Goal: Task Accomplishment & Management: Complete application form

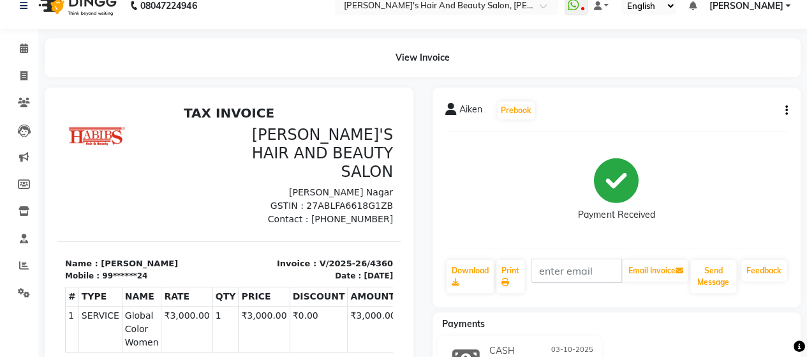
scroll to position [3, 0]
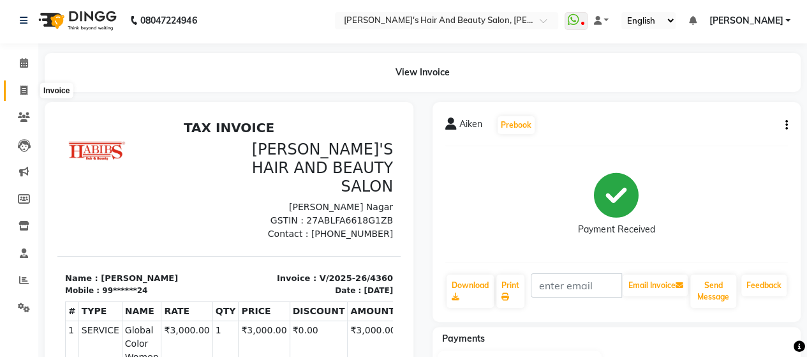
click at [19, 91] on span at bounding box center [24, 91] width 22 height 15
select select "6429"
select select "service"
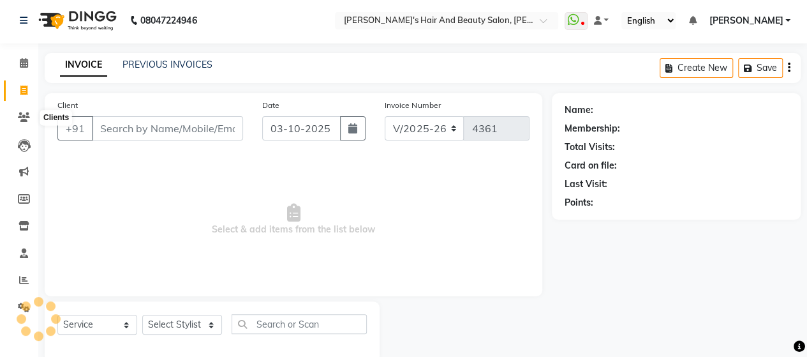
scroll to position [26, 0]
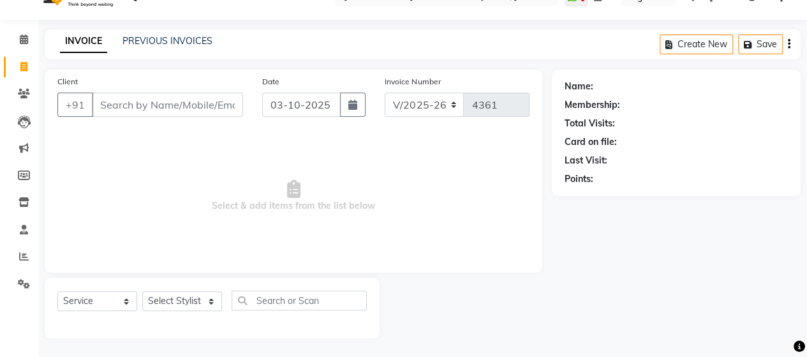
click at [133, 106] on input "Client" at bounding box center [167, 105] width 151 height 24
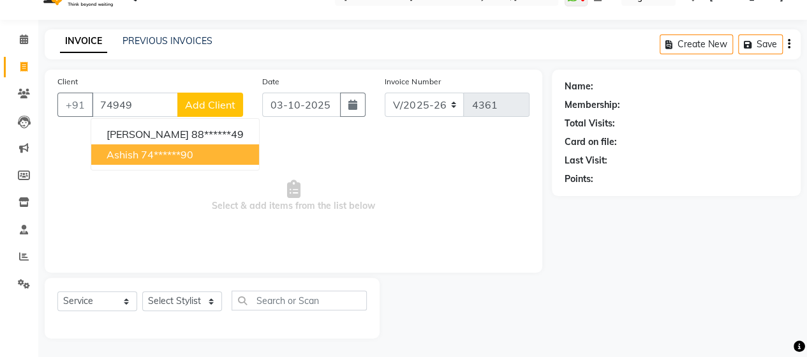
click at [143, 145] on button "Ashish 74******90" at bounding box center [175, 154] width 168 height 20
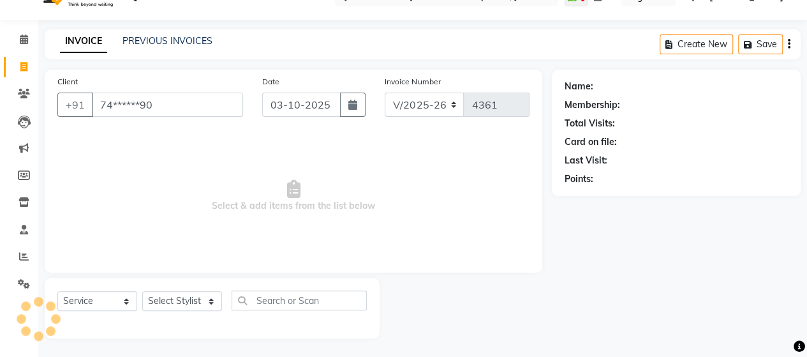
type input "74******90"
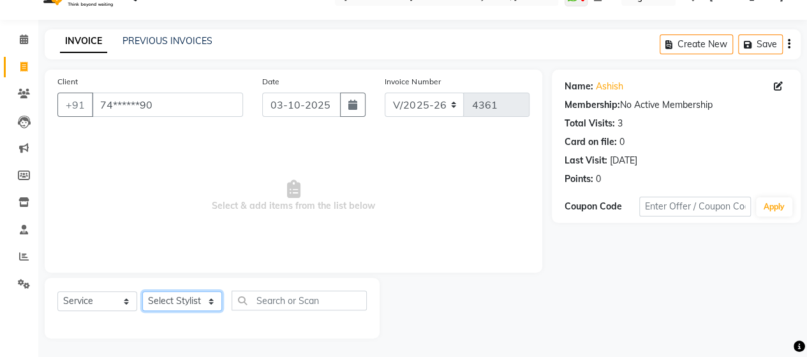
click at [176, 295] on select "Select Stylist Admin Datta Durga [PERSON_NAME] [PERSON_NAME] [PERSON_NAME] Rohit" at bounding box center [182, 301] width 80 height 20
select select "58673"
click at [142, 291] on select "Select Stylist Admin Datta Durga [PERSON_NAME] [PERSON_NAME] [PERSON_NAME] Rohit" at bounding box center [182, 301] width 80 height 20
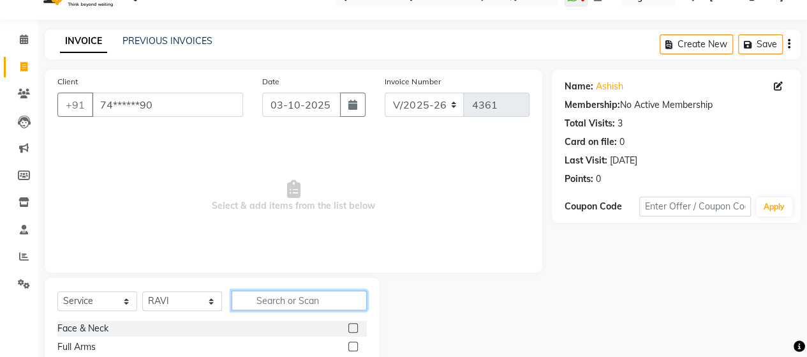
click at [269, 302] on input "text" at bounding box center [299, 300] width 135 height 20
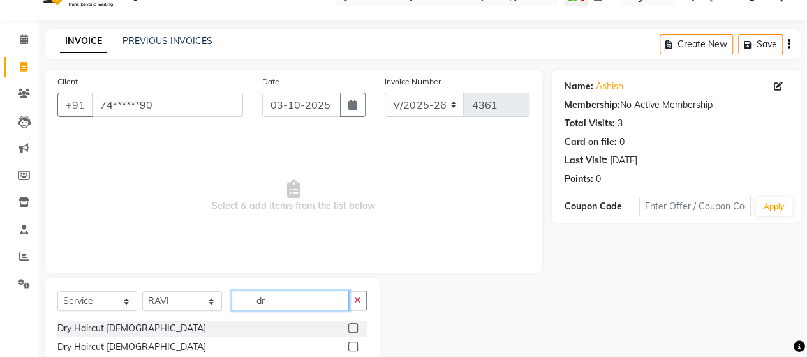
type input "d"
type input "was"
click at [356, 346] on label at bounding box center [353, 346] width 10 height 10
click at [356, 346] on input "checkbox" at bounding box center [352, 347] width 8 height 8
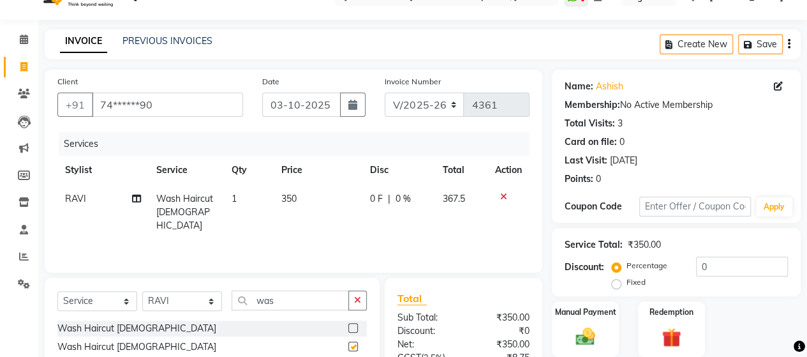
checkbox input "false"
click at [293, 216] on td "350" at bounding box center [317, 212] width 89 height 56
select select "58673"
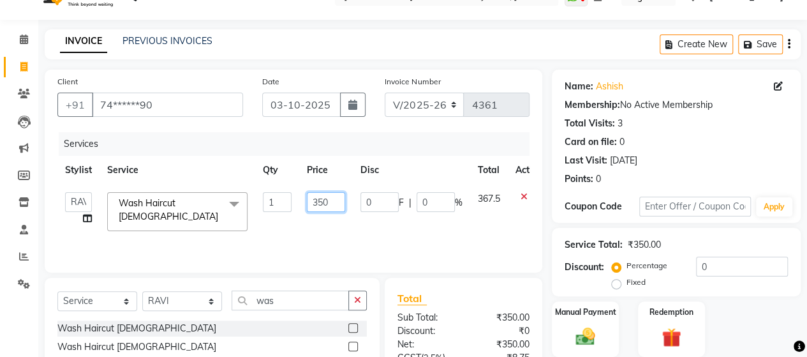
click at [327, 198] on input "350" at bounding box center [326, 202] width 38 height 20
type input "330"
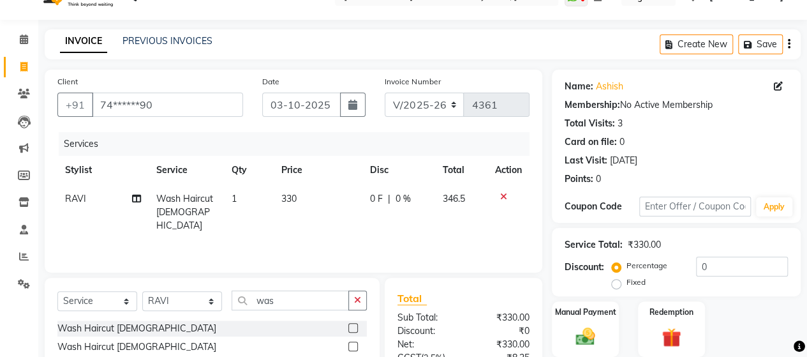
click at [329, 241] on div "Services Stylist Service Qty Price Disc Total Action RAVI Wash Haircut [DEMOGRA…" at bounding box center [293, 196] width 472 height 128
click at [309, 205] on td "330" at bounding box center [317, 212] width 89 height 56
select select "58673"
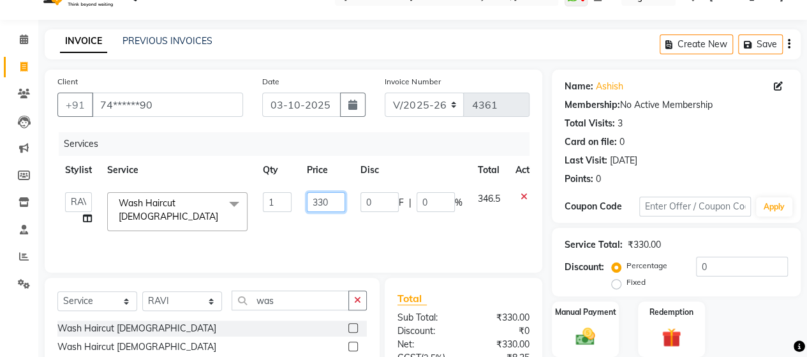
click at [327, 205] on input "330" at bounding box center [326, 202] width 38 height 20
type input "333"
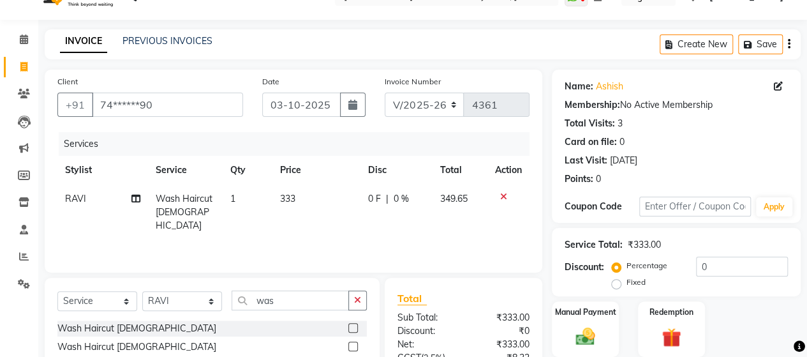
click at [324, 218] on td "333" at bounding box center [316, 212] width 88 height 56
select select "58673"
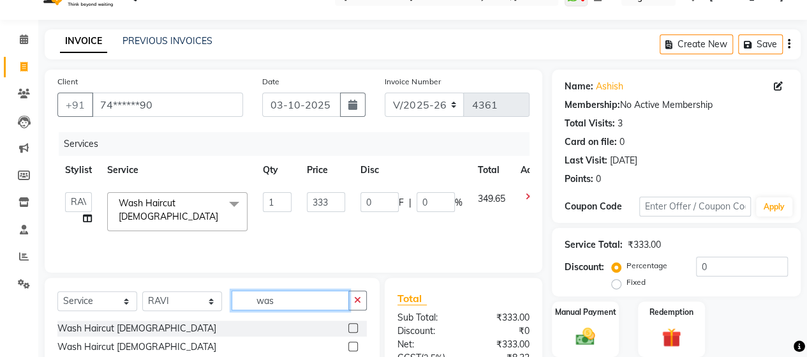
click at [301, 293] on input "was" at bounding box center [290, 300] width 117 height 20
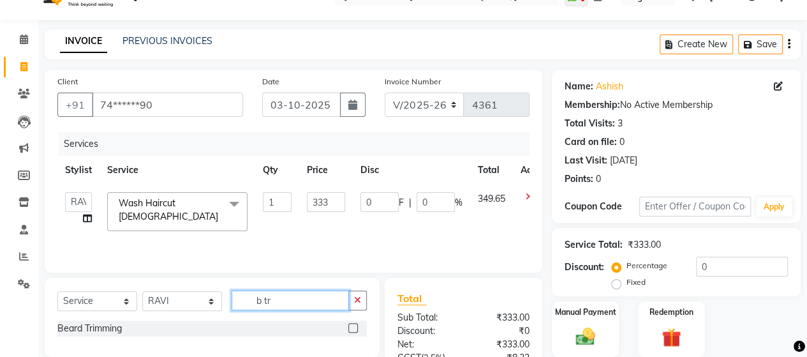
type input "b tr"
click at [352, 329] on label at bounding box center [353, 328] width 10 height 10
click at [352, 329] on input "checkbox" at bounding box center [352, 328] width 8 height 8
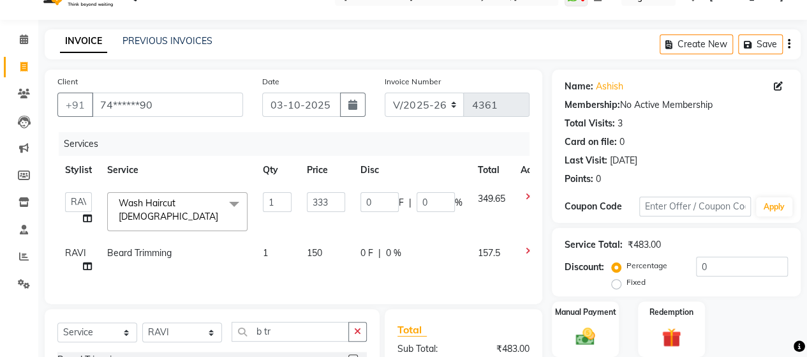
checkbox input "false"
click at [326, 243] on td "150" at bounding box center [326, 260] width 54 height 42
select select "58673"
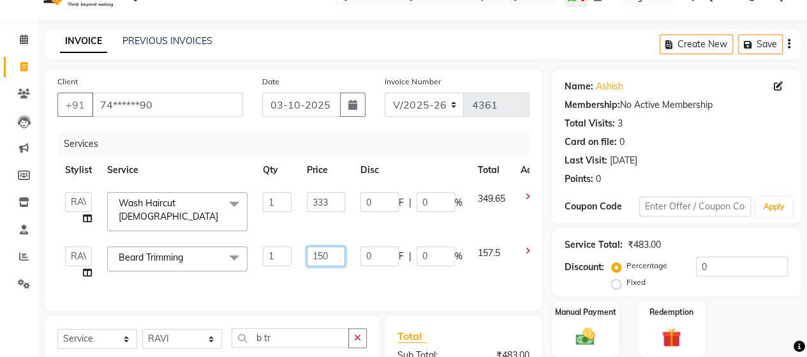
click at [338, 252] on input "150" at bounding box center [326, 256] width 38 height 20
type input "142"
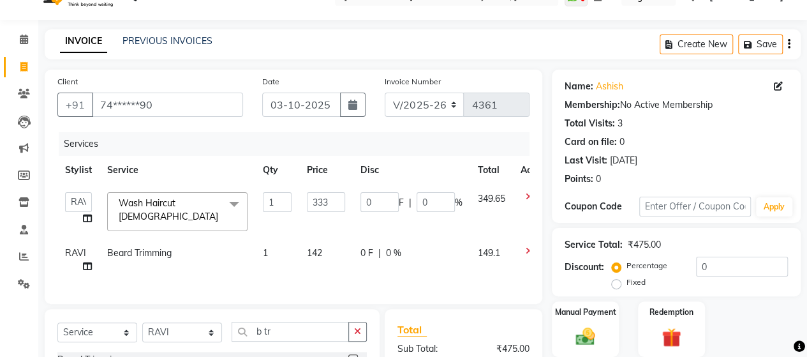
click at [323, 264] on td "142" at bounding box center [326, 260] width 54 height 42
select select "58673"
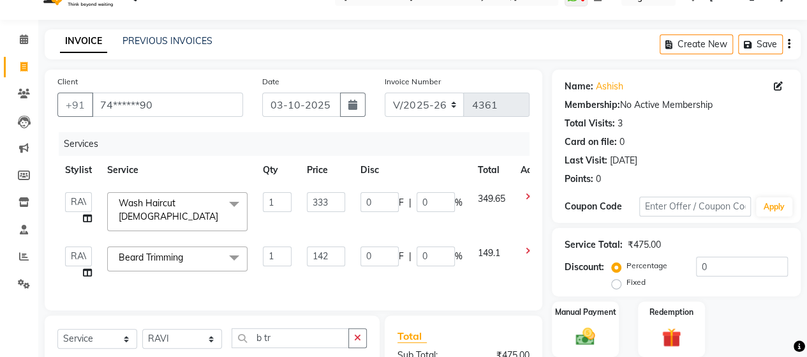
scroll to position [194, 0]
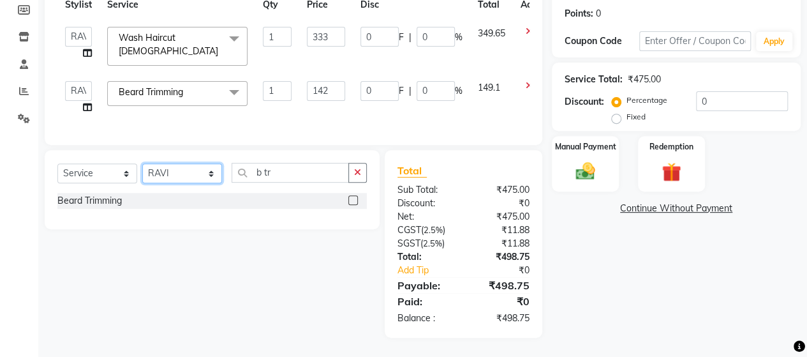
click at [170, 171] on select "Select Stylist Admin Datta Durga [PERSON_NAME] [PERSON_NAME] [PERSON_NAME] Rohit" at bounding box center [182, 173] width 80 height 20
select select "62464"
click at [142, 164] on select "Select Stylist Admin Datta Durga [PERSON_NAME] [PERSON_NAME] [PERSON_NAME] Rohit" at bounding box center [182, 173] width 80 height 20
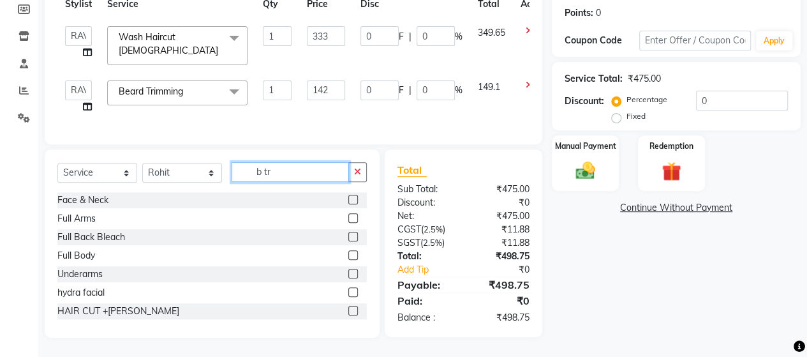
click at [309, 178] on input "b tr" at bounding box center [290, 172] width 117 height 20
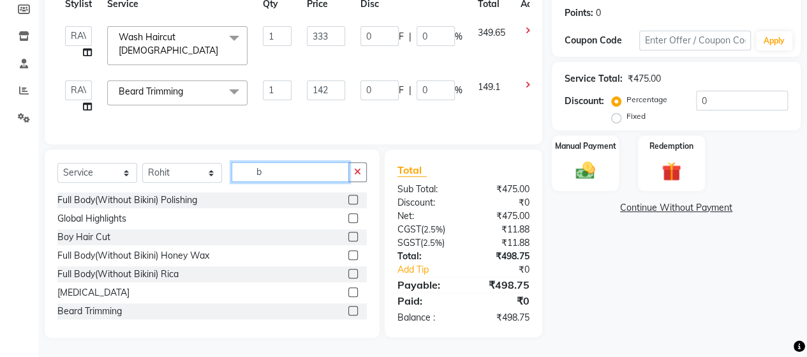
type input "b"
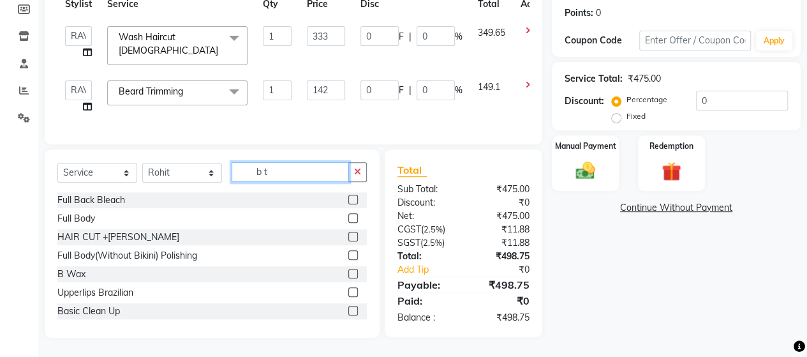
type input "b tr"
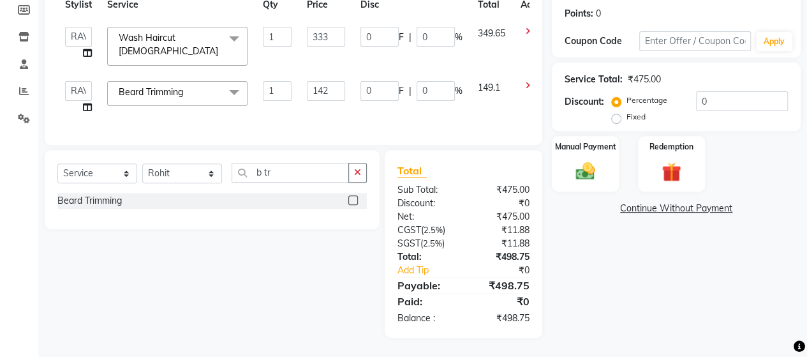
click at [357, 200] on label at bounding box center [353, 200] width 10 height 10
click at [357, 200] on input "checkbox" at bounding box center [352, 201] width 8 height 8
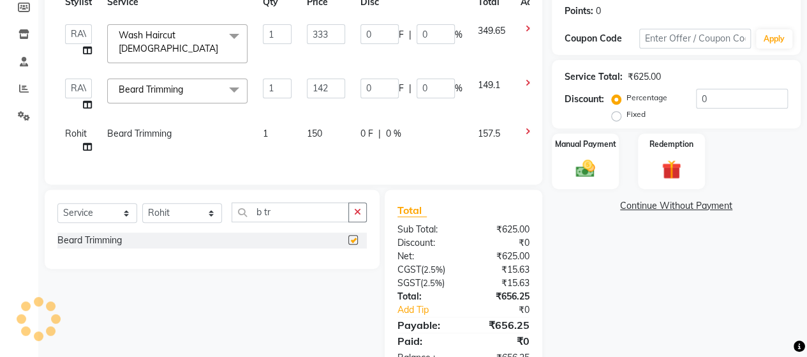
checkbox input "false"
click at [320, 128] on span "150" at bounding box center [314, 133] width 15 height 11
select select "62464"
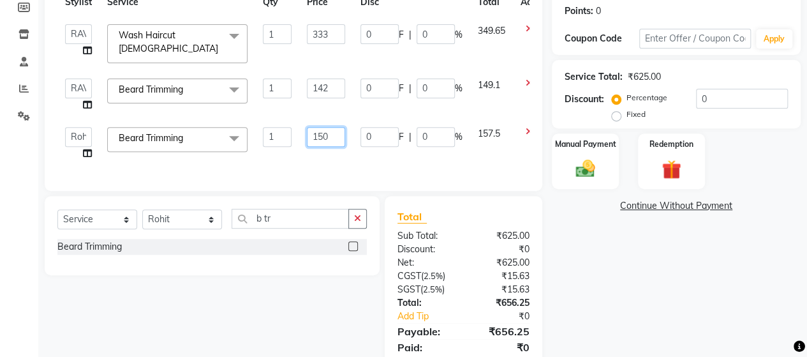
click at [334, 132] on input "150" at bounding box center [326, 137] width 38 height 20
type input "142"
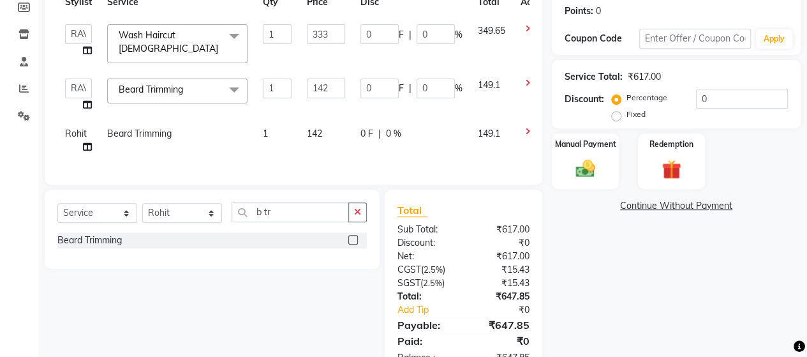
click at [327, 151] on td "142" at bounding box center [326, 140] width 54 height 42
select select "62464"
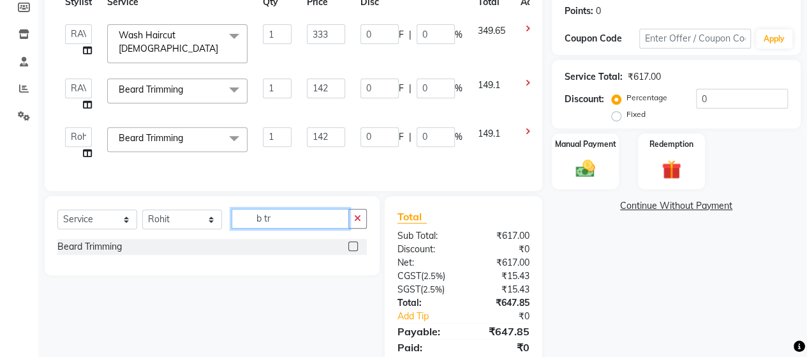
click at [269, 216] on input "b tr" at bounding box center [290, 219] width 117 height 20
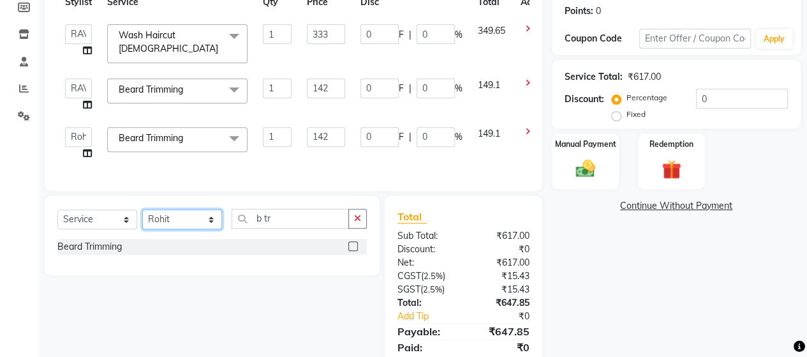
click at [183, 221] on select "Select Stylist Admin Datta Durga [PERSON_NAME] [PERSON_NAME] [PERSON_NAME] Rohit" at bounding box center [182, 219] width 80 height 20
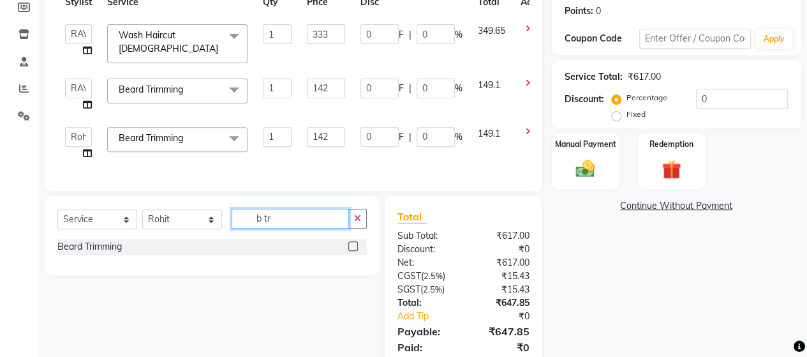
drag, startPoint x: 291, startPoint y: 223, endPoint x: 198, endPoint y: 219, distance: 92.6
click at [198, 219] on div "Select Service Product Membership Package Voucher Prepaid Gift Card Select Styl…" at bounding box center [211, 224] width 309 height 30
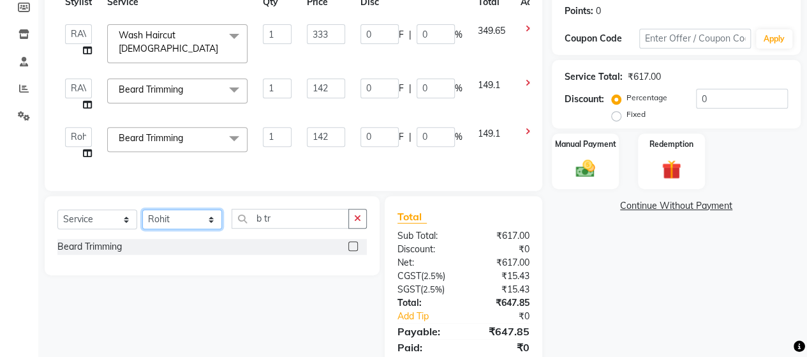
click at [198, 219] on select "Select Stylist Admin Datta Durga [PERSON_NAME] [PERSON_NAME] [PERSON_NAME] Rohit" at bounding box center [182, 219] width 80 height 20
select select "48829"
click at [142, 212] on select "Select Stylist Admin Datta Durga [PERSON_NAME] [PERSON_NAME] [PERSON_NAME] Rohit" at bounding box center [182, 219] width 80 height 20
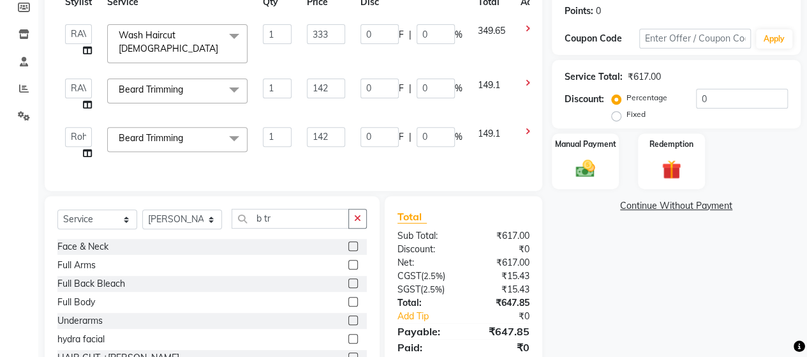
click at [202, 156] on td "[PERSON_NAME] Trimming x Face & Neck Full Arms Full Back Bleach Full Body Under…" at bounding box center [178, 143] width 156 height 48
click at [289, 227] on input "b tr" at bounding box center [290, 219] width 117 height 20
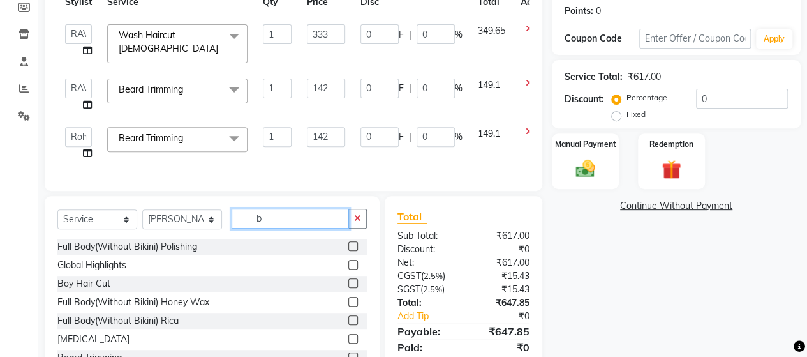
type input "b"
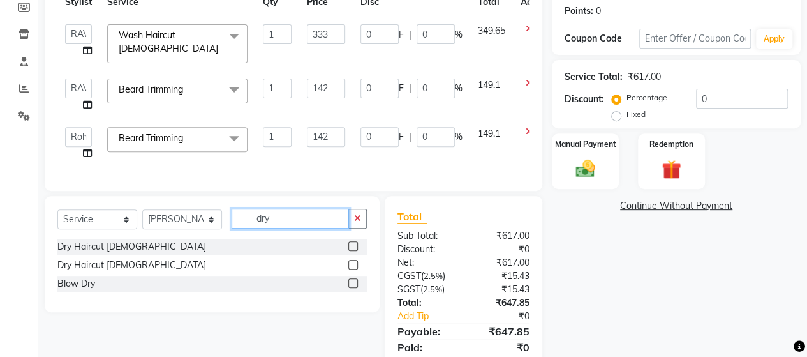
type input "dry"
click at [353, 267] on label at bounding box center [353, 265] width 10 height 10
click at [353, 267] on input "checkbox" at bounding box center [352, 265] width 8 height 8
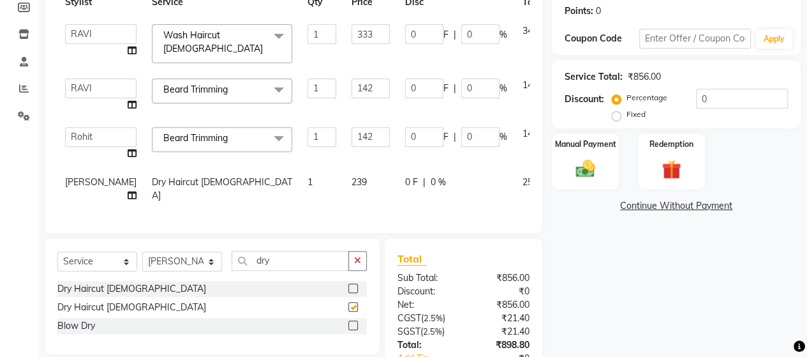
checkbox input "false"
click at [352, 181] on span "239" at bounding box center [359, 181] width 15 height 11
select select "48829"
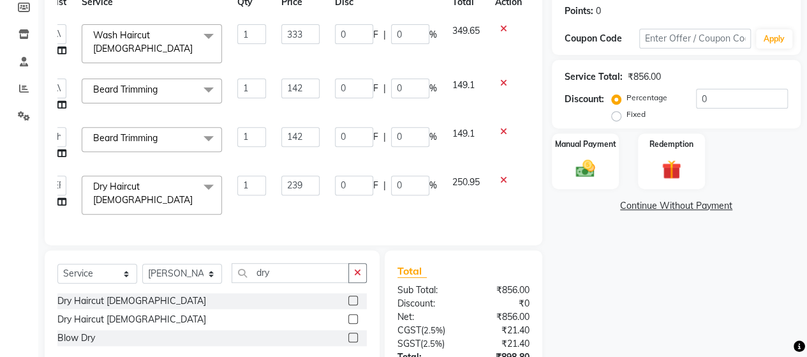
scroll to position [291, 0]
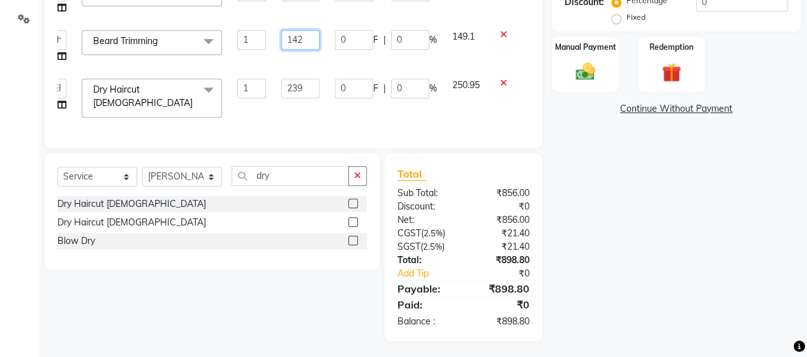
click at [301, 36] on input "142" at bounding box center [300, 40] width 38 height 20
type input "144"
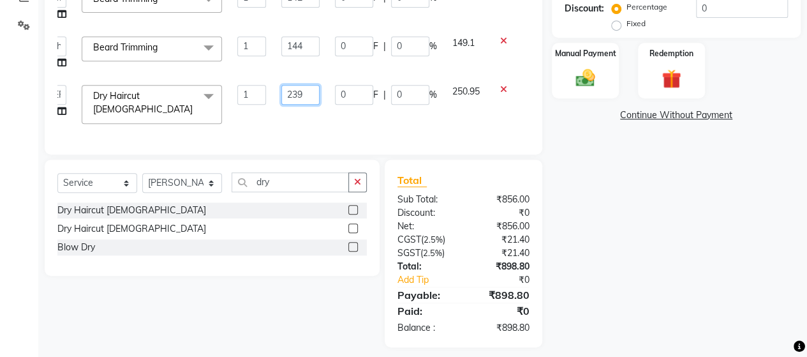
click at [308, 85] on input "239" at bounding box center [300, 95] width 38 height 20
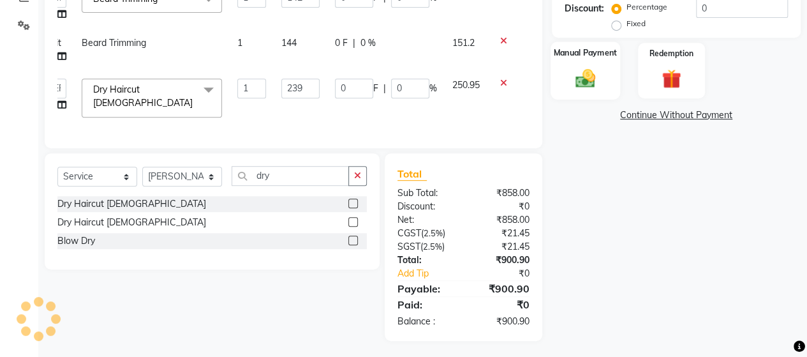
scroll to position [265, 0]
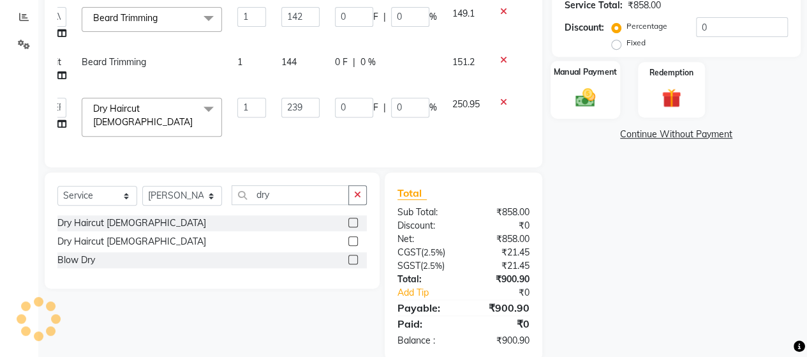
click at [572, 58] on div "Name: Ashish Membership: No Active Membership Total Visits: 3 Card on file: 0 L…" at bounding box center [681, 95] width 258 height 530
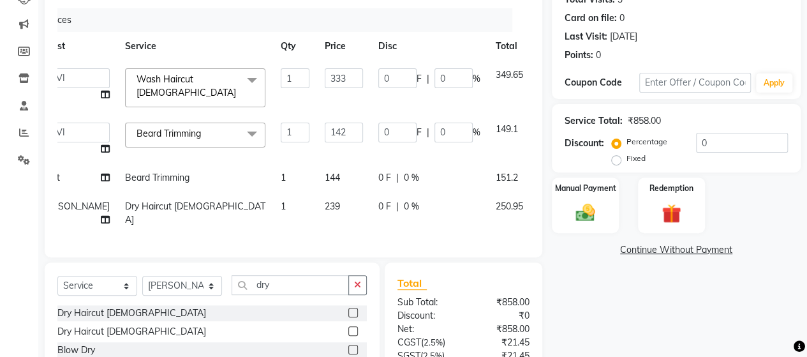
scroll to position [149, 0]
click at [325, 75] on input "333" at bounding box center [344, 79] width 38 height 20
type input "334"
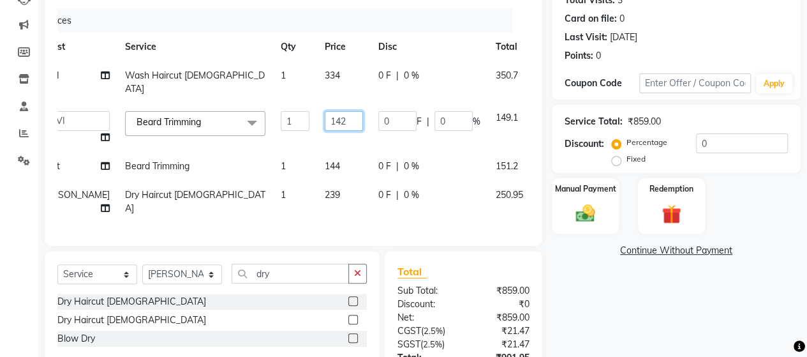
click at [319, 133] on td "142" at bounding box center [344, 127] width 54 height 48
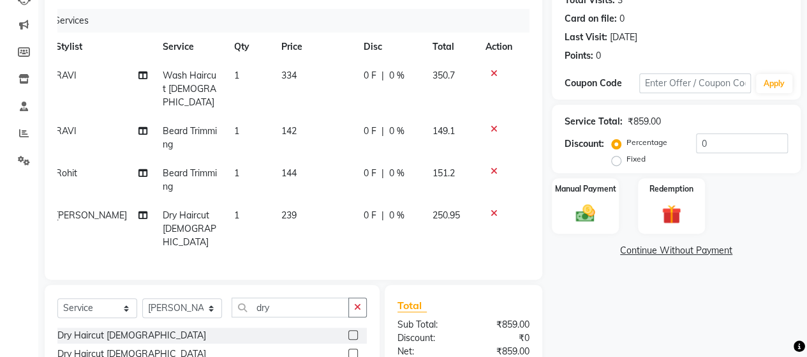
scroll to position [0, 9]
click at [313, 159] on td "144" at bounding box center [315, 180] width 82 height 42
select select "62464"
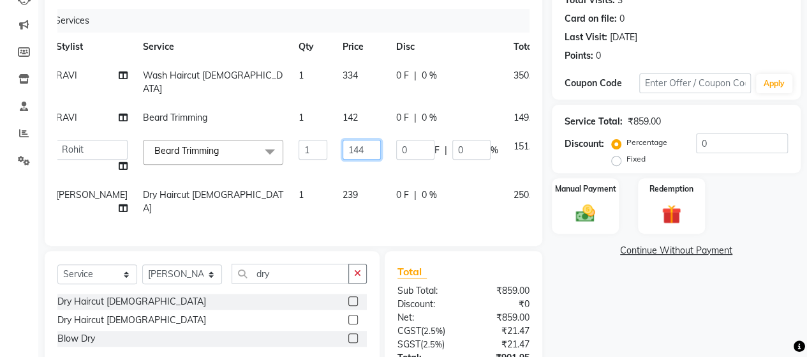
click at [343, 140] on input "144" at bounding box center [362, 150] width 38 height 20
type input "142"
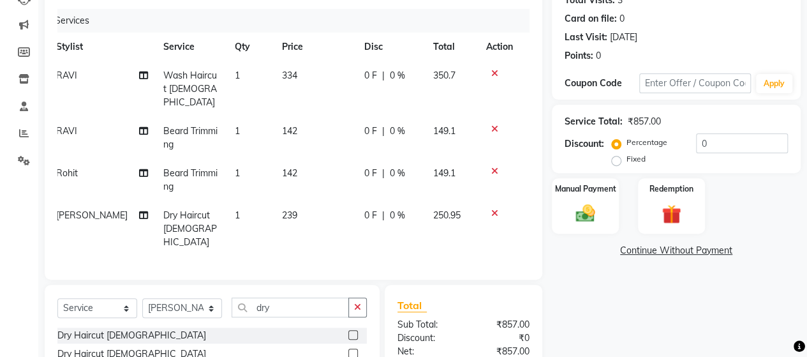
click at [342, 159] on td "142" at bounding box center [315, 180] width 82 height 42
select select "62464"
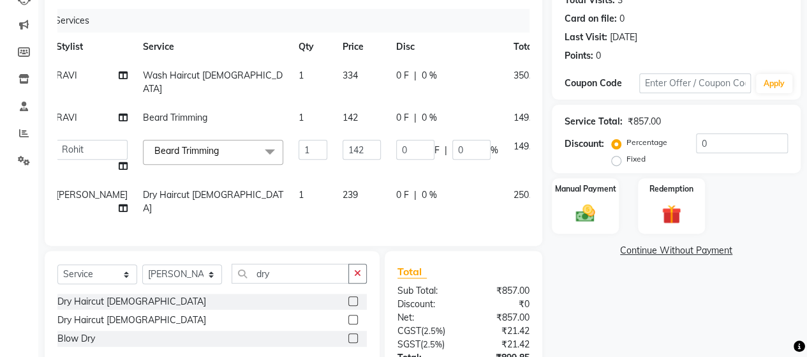
scroll to position [245, 0]
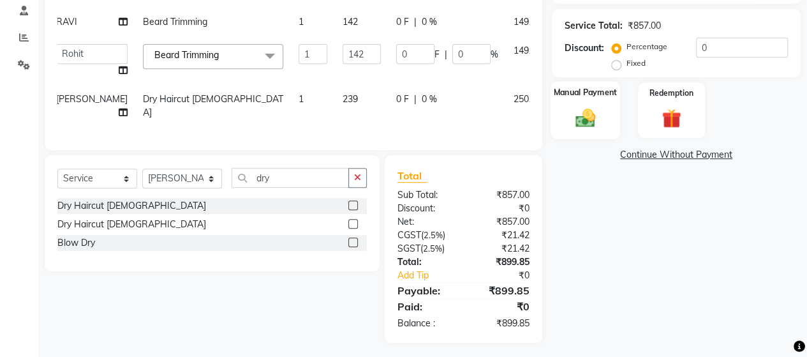
click at [585, 103] on div "Manual Payment" at bounding box center [586, 110] width 70 height 58
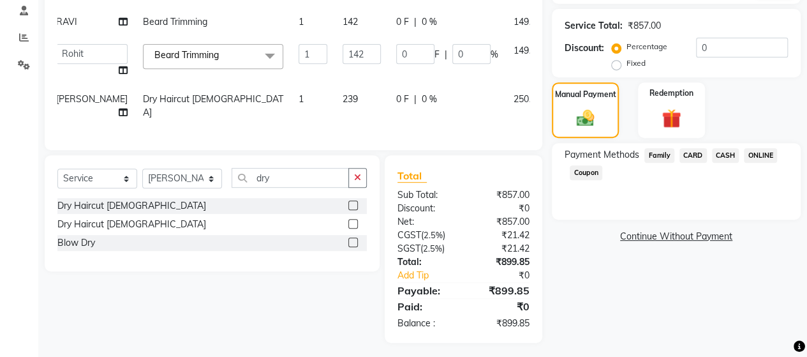
click at [764, 156] on span "ONLINE" at bounding box center [760, 155] width 33 height 15
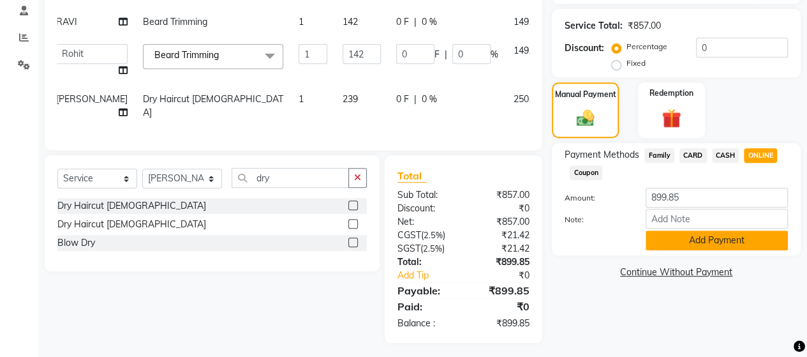
click at [731, 237] on button "Add Payment" at bounding box center [717, 240] width 142 height 20
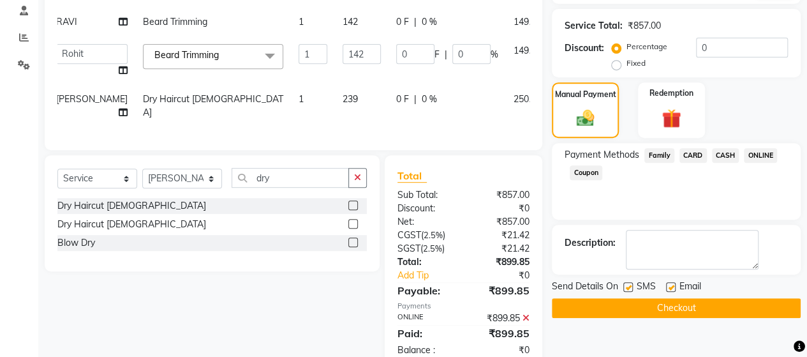
scroll to position [272, 0]
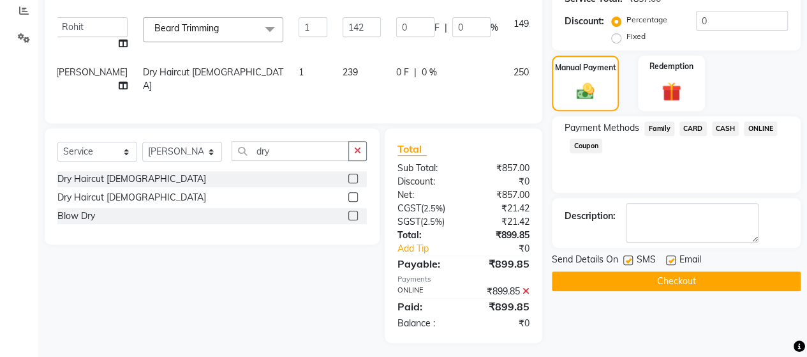
click at [726, 282] on button "Checkout" at bounding box center [676, 281] width 249 height 20
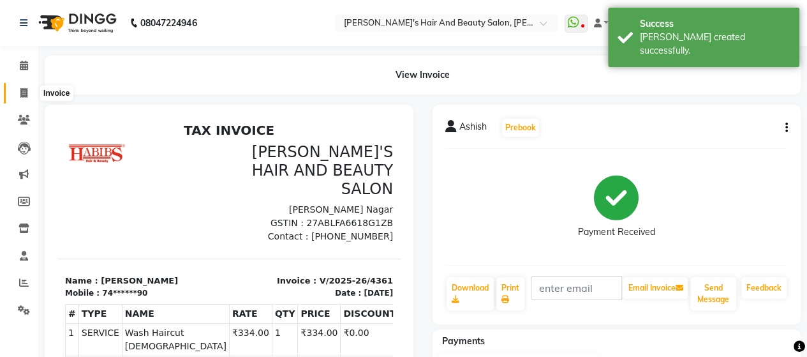
click at [29, 89] on span at bounding box center [24, 93] width 22 height 15
select select "6429"
select select "service"
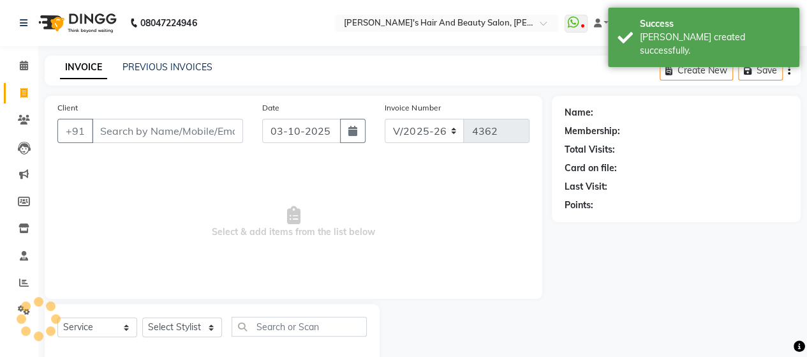
scroll to position [26, 0]
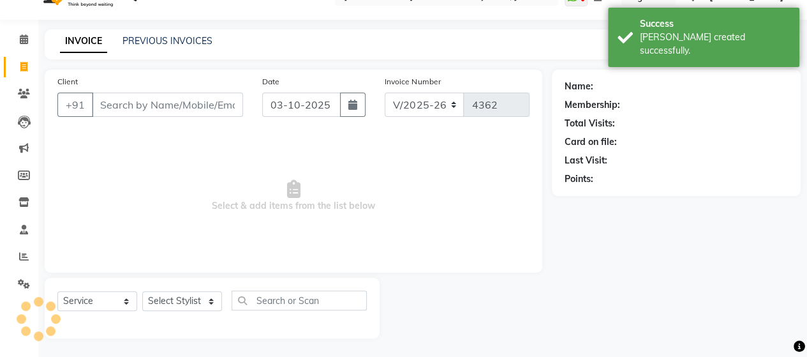
click at [109, 96] on input "Client" at bounding box center [167, 105] width 151 height 24
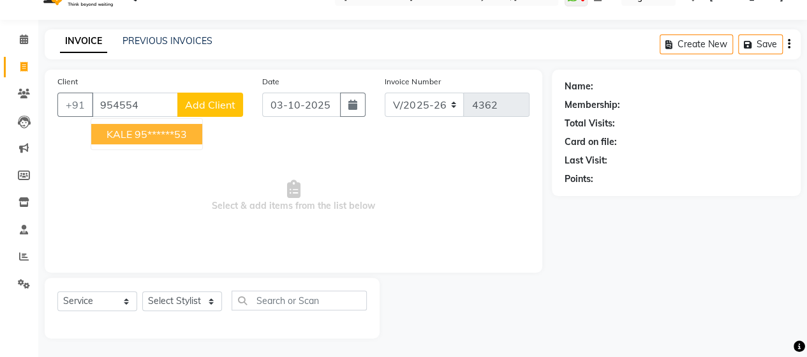
click at [138, 130] on ngb-highlight "95******53" at bounding box center [161, 134] width 52 height 13
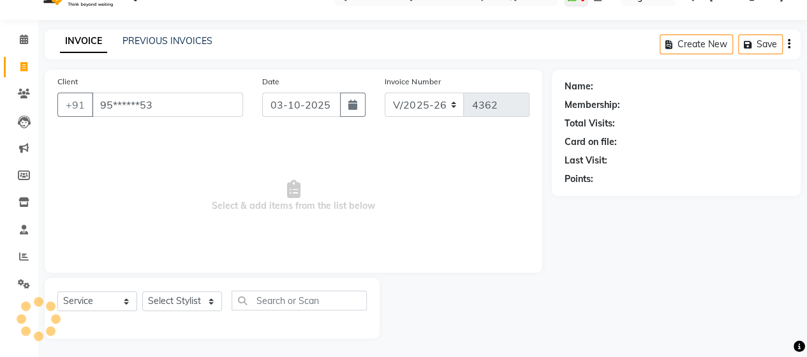
type input "95******53"
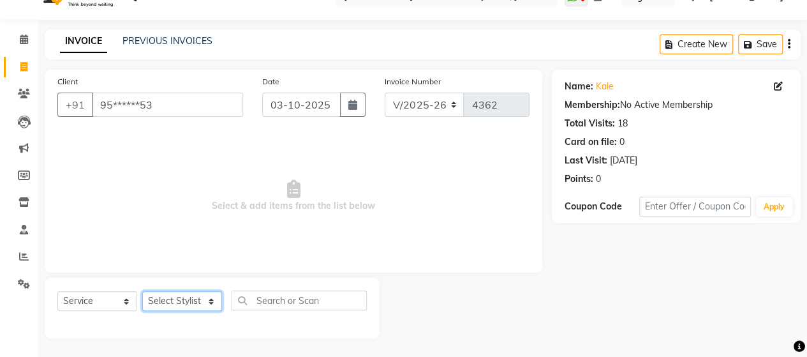
click at [170, 297] on select "Select Stylist Admin Datta Durga [PERSON_NAME] [PERSON_NAME] [PERSON_NAME] Rohit" at bounding box center [182, 301] width 80 height 20
select select "48826"
click at [142, 291] on select "Select Stylist Admin Datta Durga [PERSON_NAME] [PERSON_NAME] [PERSON_NAME] Rohit" at bounding box center [182, 301] width 80 height 20
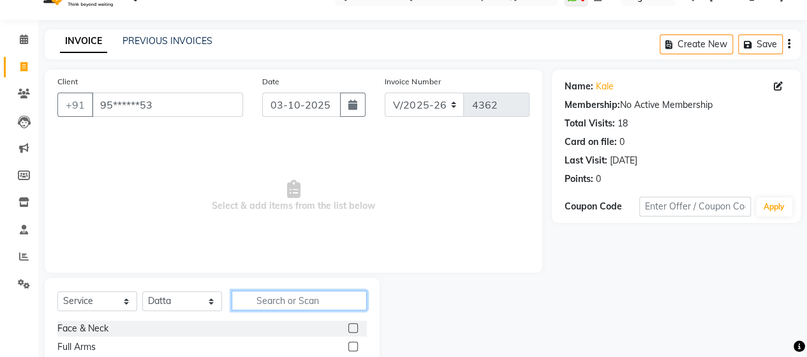
click at [256, 299] on input "text" at bounding box center [299, 300] width 135 height 20
type input "glo"
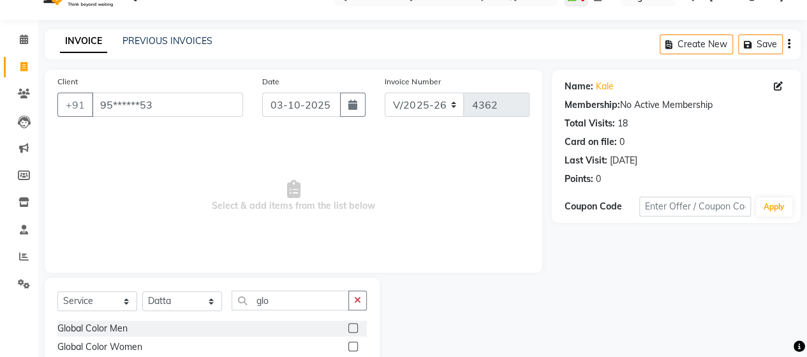
click at [355, 325] on label at bounding box center [353, 328] width 10 height 10
click at [355, 325] on input "checkbox" at bounding box center [352, 328] width 8 height 8
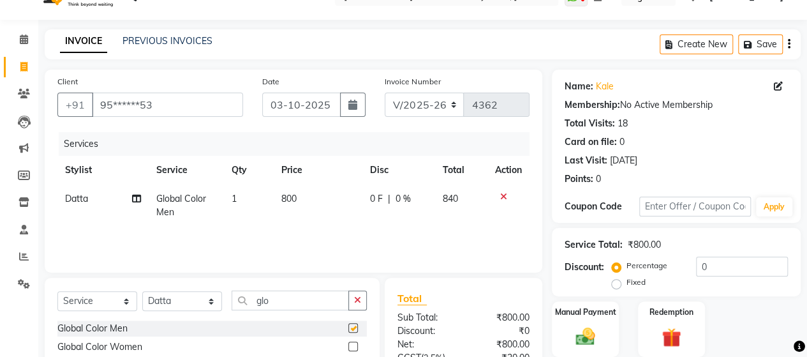
checkbox input "false"
click at [302, 207] on td "800" at bounding box center [318, 205] width 89 height 42
select select "48826"
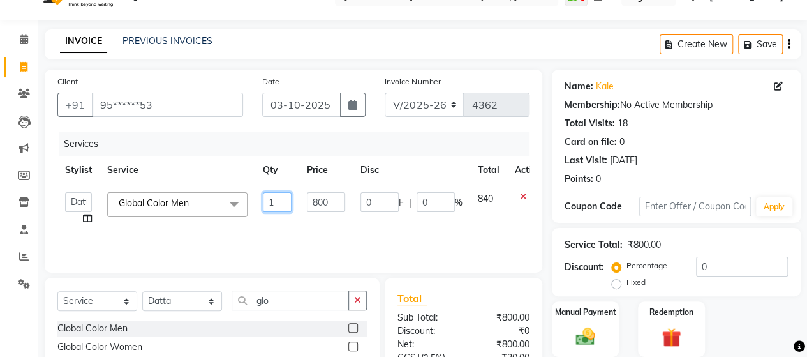
click at [283, 198] on input "1" at bounding box center [277, 202] width 29 height 20
type input "3"
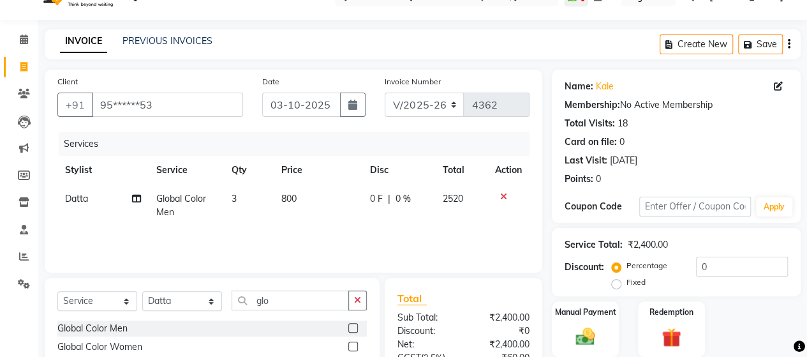
click at [284, 193] on span "800" at bounding box center [288, 198] width 15 height 11
select select "48826"
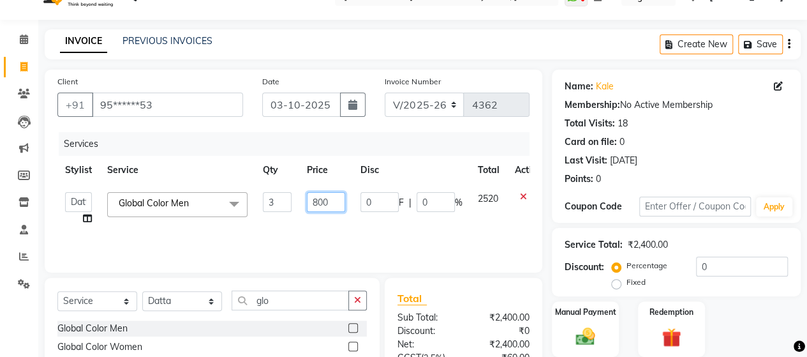
click at [318, 202] on input "800" at bounding box center [326, 202] width 38 height 20
type input "700"
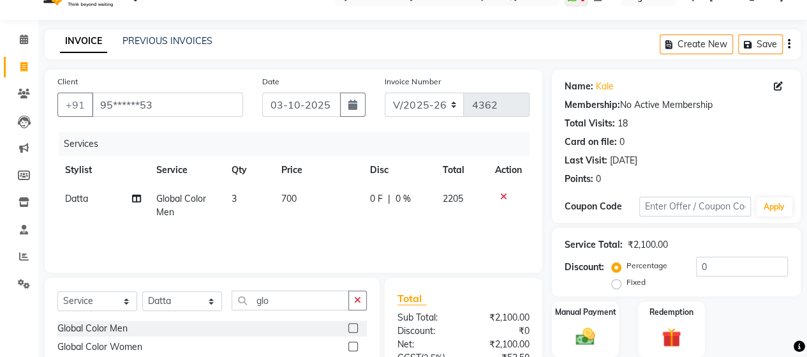
click at [318, 227] on div "Services Stylist Service Qty Price Disc Total Action Datta Global Color Men 3 7…" at bounding box center [293, 196] width 472 height 128
click at [281, 306] on input "glo" at bounding box center [290, 300] width 117 height 20
type input "g"
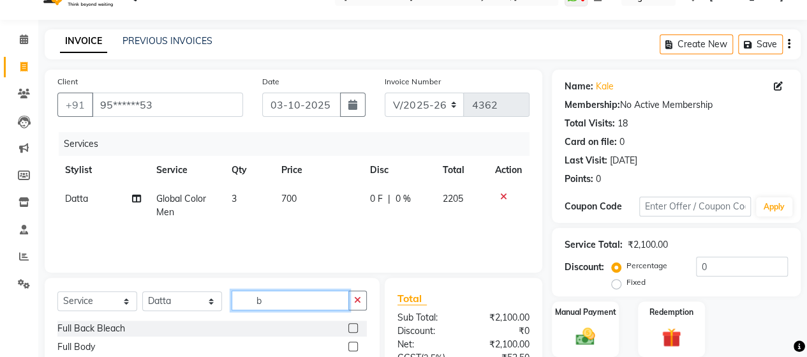
type input "b"
type input "bear"
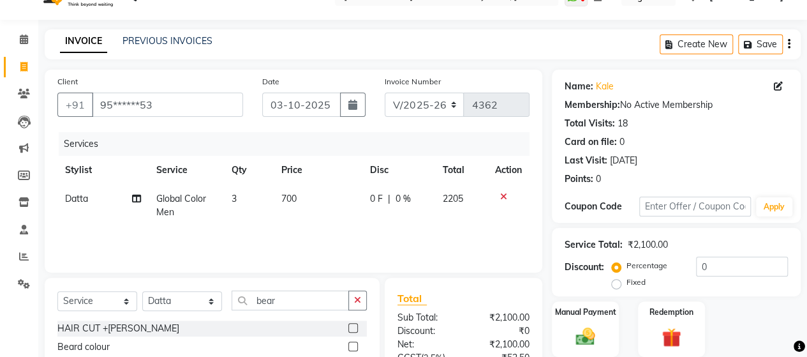
click at [351, 346] on label at bounding box center [353, 346] width 10 height 10
click at [351, 346] on input "checkbox" at bounding box center [352, 347] width 8 height 8
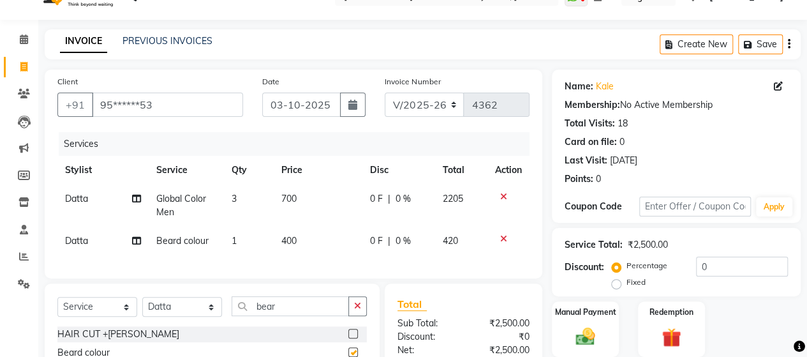
checkbox input "false"
click at [295, 241] on span "400" at bounding box center [288, 240] width 15 height 11
select select "48826"
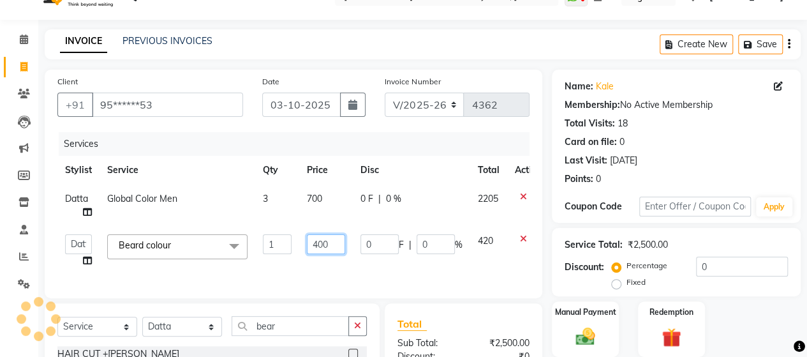
click at [321, 240] on input "400" at bounding box center [326, 244] width 38 height 20
click at [316, 241] on input "400" at bounding box center [326, 244] width 38 height 20
type input "200"
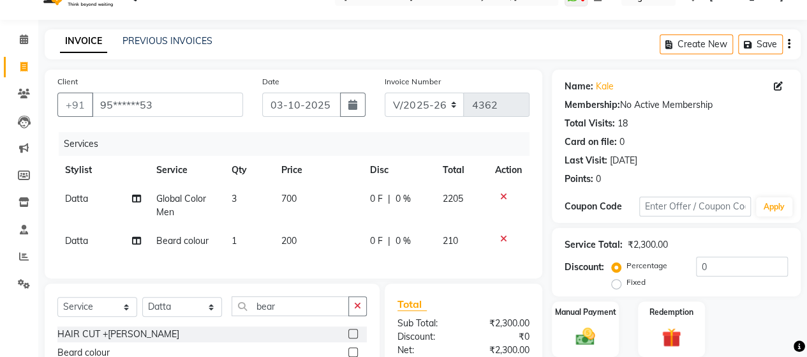
click at [332, 265] on div "Services Stylist Service Qty Price Disc Total Action Datta Global Color Men 3 7…" at bounding box center [293, 198] width 472 height 133
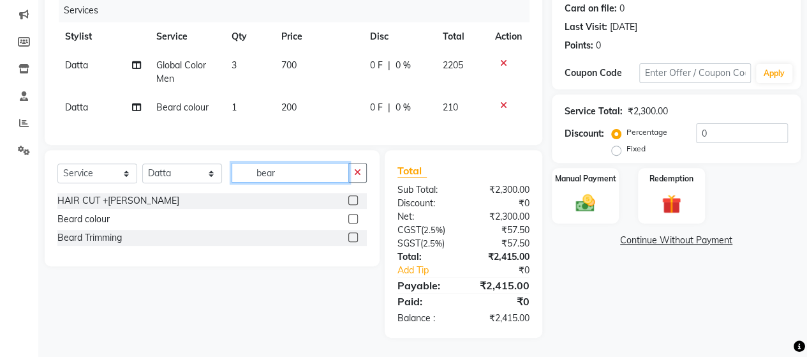
click at [269, 177] on input "bear" at bounding box center [290, 173] width 117 height 20
click at [276, 177] on input "bear" at bounding box center [290, 173] width 117 height 20
type input "b"
type input "dry"
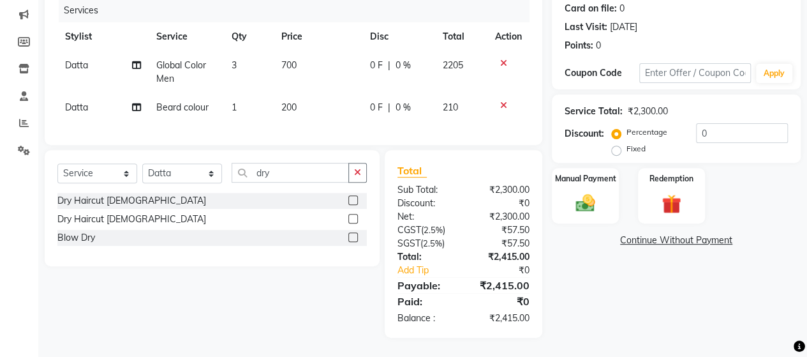
click at [355, 216] on label at bounding box center [353, 219] width 10 height 10
click at [355, 216] on input "checkbox" at bounding box center [352, 219] width 8 height 8
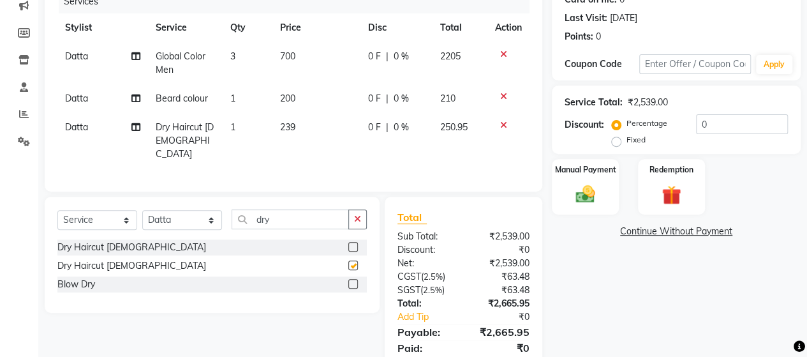
checkbox input "false"
click at [599, 204] on img at bounding box center [585, 193] width 33 height 23
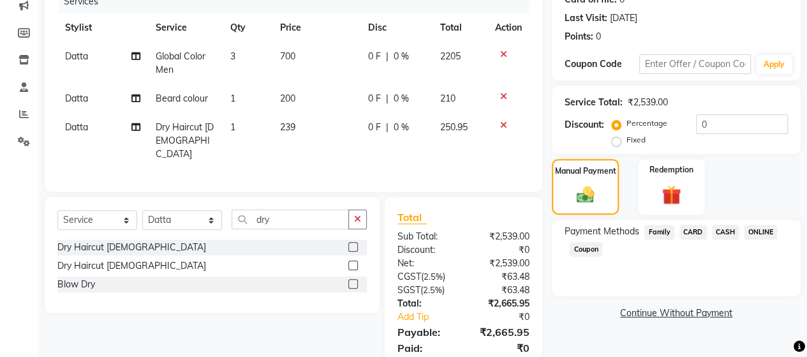
click at [724, 232] on span "CASH" at bounding box center [725, 232] width 27 height 15
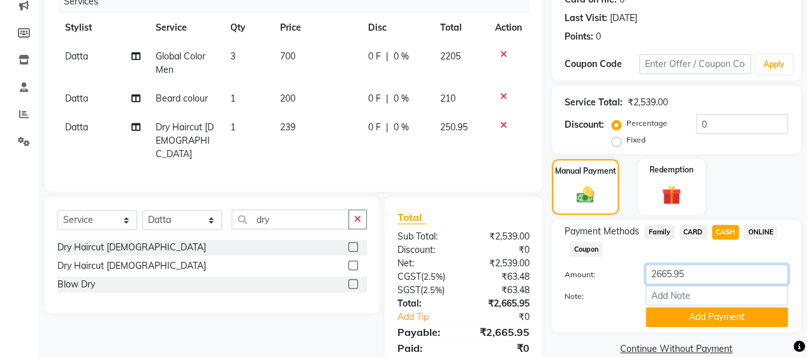
click at [697, 272] on input "2665.95" at bounding box center [717, 274] width 142 height 20
type input "2200"
click at [701, 321] on button "Add Payment" at bounding box center [717, 317] width 142 height 20
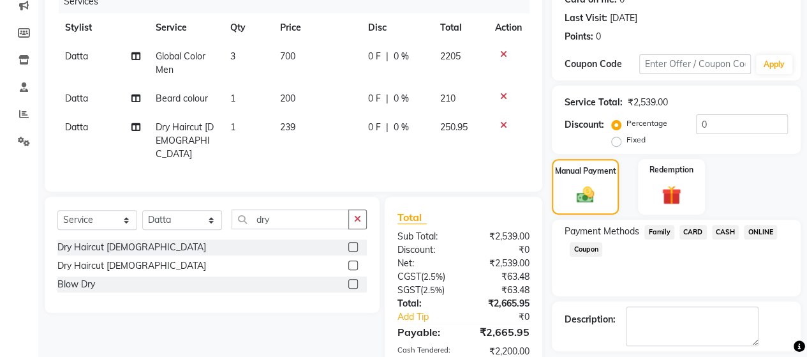
scroll to position [255, 0]
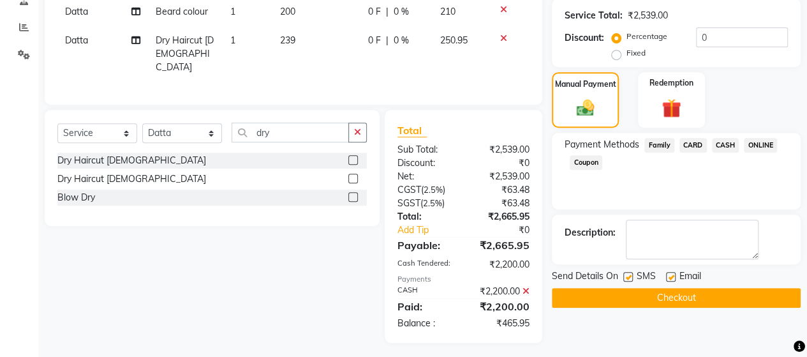
click at [687, 293] on button "Checkout" at bounding box center [676, 298] width 249 height 20
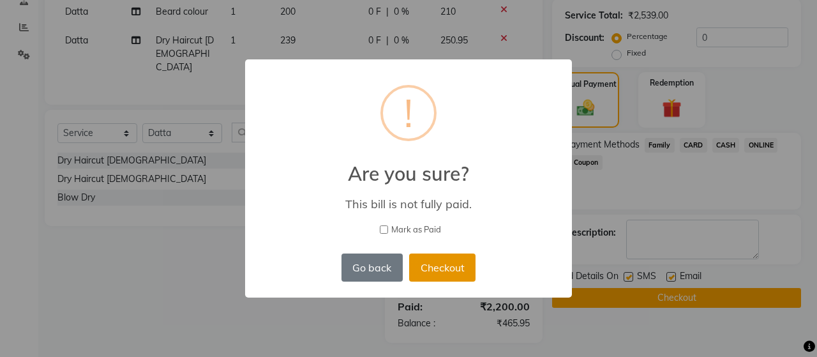
click at [422, 267] on button "Checkout" at bounding box center [442, 267] width 66 height 28
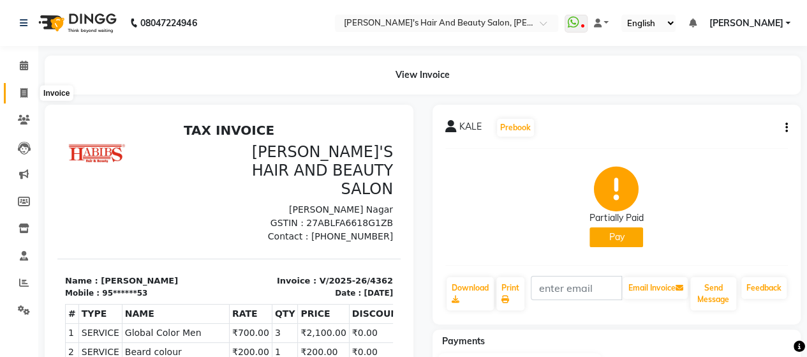
click at [20, 91] on icon at bounding box center [23, 93] width 7 height 10
select select "6429"
select select "service"
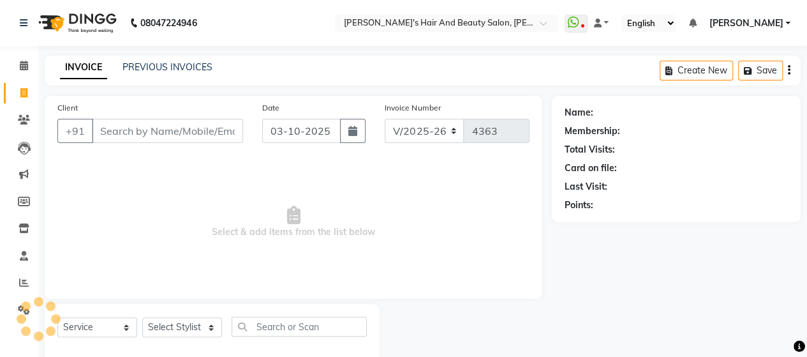
scroll to position [26, 0]
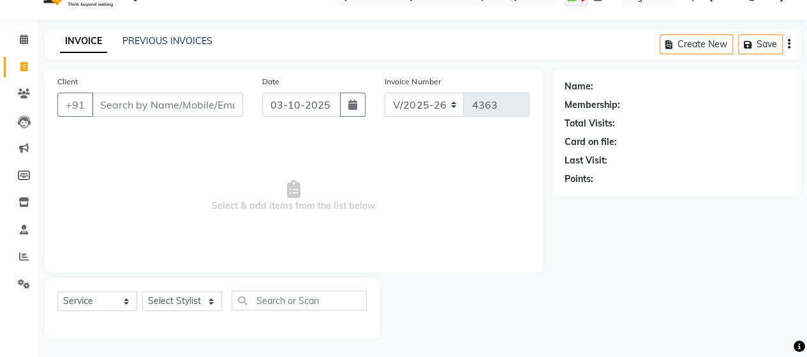
click at [106, 110] on input "Client" at bounding box center [167, 105] width 151 height 24
click at [126, 113] on input "Client" at bounding box center [167, 105] width 151 height 24
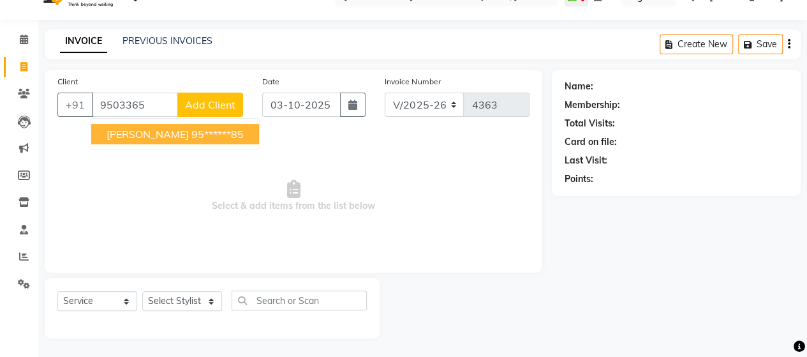
click at [136, 141] on button "[PERSON_NAME] 95******85" at bounding box center [175, 134] width 168 height 20
type input "95******85"
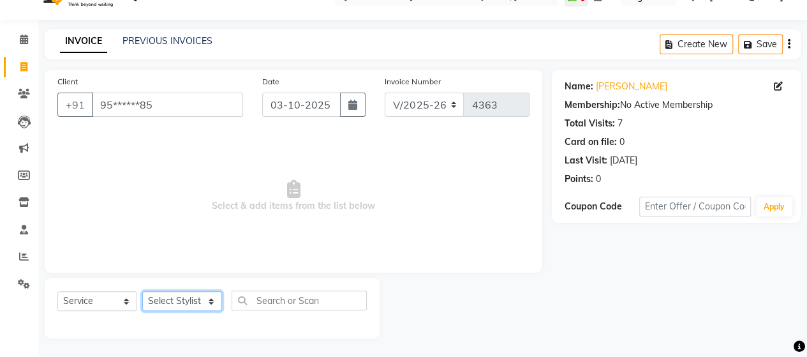
click at [184, 297] on select "Select Stylist Admin Datta Durga [PERSON_NAME] [PERSON_NAME] [PERSON_NAME] Rohit" at bounding box center [182, 301] width 80 height 20
select select "57451"
click at [142, 291] on select "Select Stylist Admin Datta Durga [PERSON_NAME] [PERSON_NAME] [PERSON_NAME] Rohit" at bounding box center [182, 301] width 80 height 20
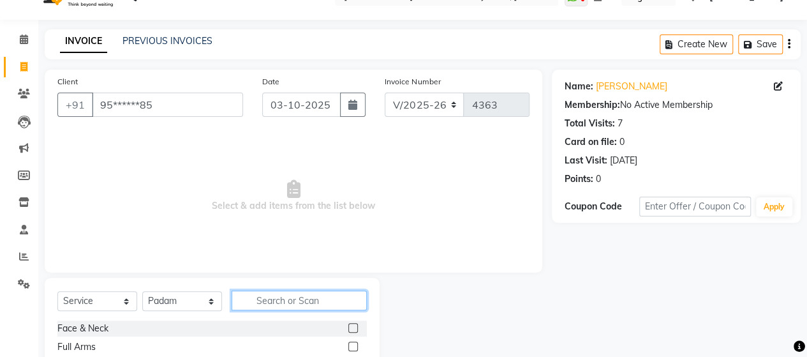
click at [287, 293] on input "text" at bounding box center [299, 300] width 135 height 20
type input "glo"
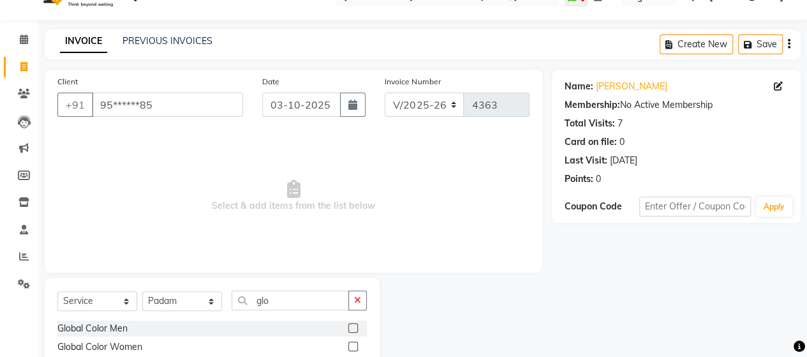
click at [352, 344] on label at bounding box center [353, 346] width 10 height 10
click at [352, 344] on input "checkbox" at bounding box center [352, 347] width 8 height 8
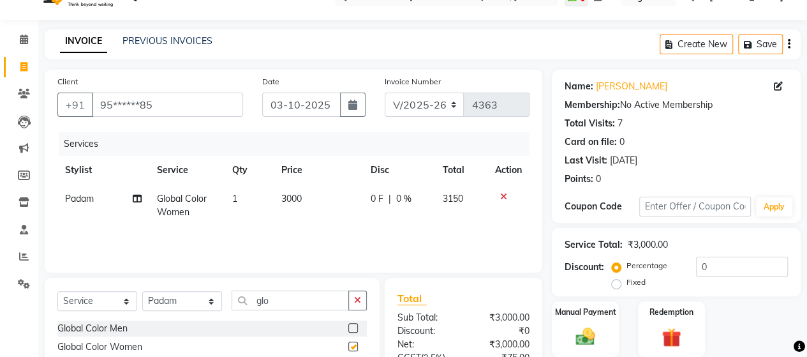
checkbox input "false"
click at [606, 332] on div "Manual Payment" at bounding box center [586, 329] width 70 height 58
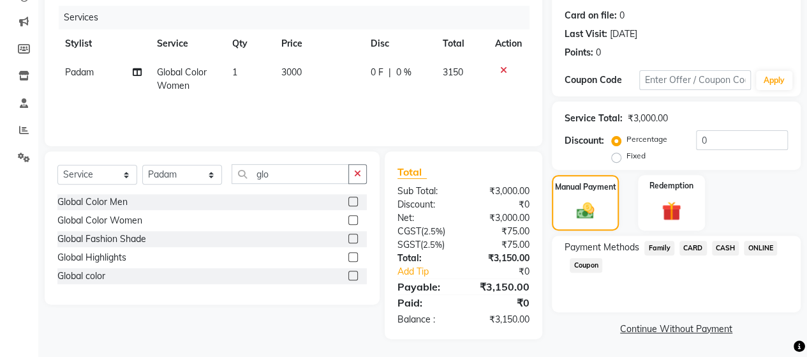
click at [715, 244] on span "CASH" at bounding box center [725, 248] width 27 height 15
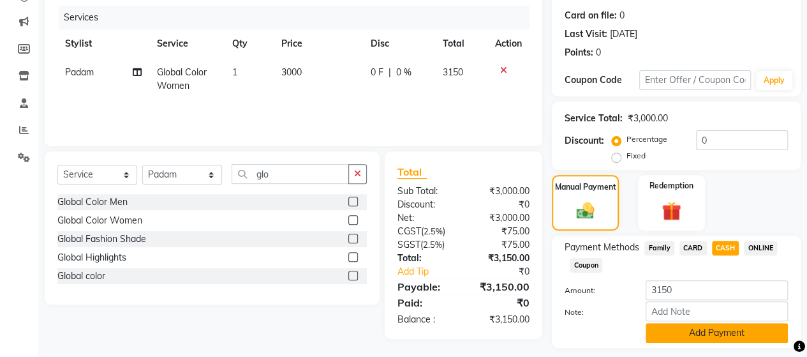
click at [717, 330] on button "Add Payment" at bounding box center [717, 333] width 142 height 20
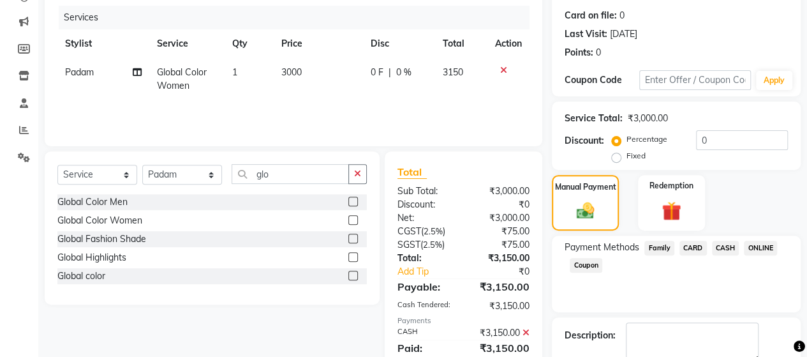
scroll to position [223, 0]
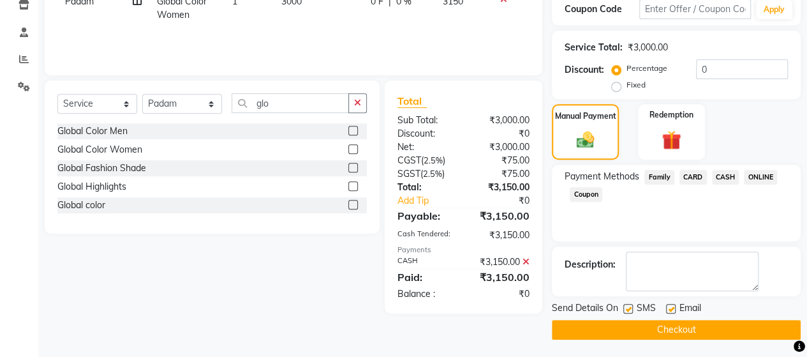
click at [731, 327] on button "Checkout" at bounding box center [676, 330] width 249 height 20
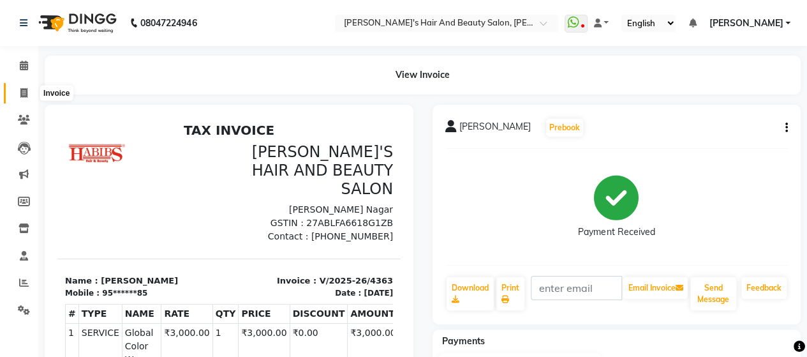
click at [26, 89] on icon at bounding box center [23, 93] width 7 height 10
select select "service"
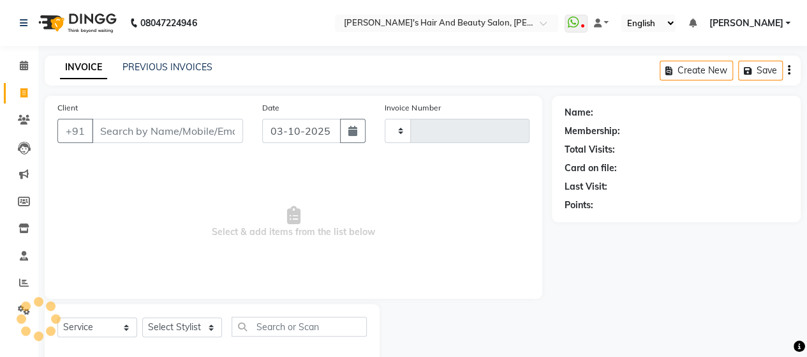
type input "4364"
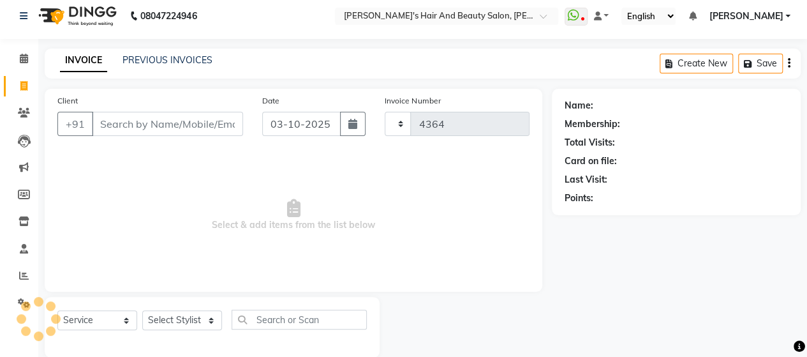
select select "6429"
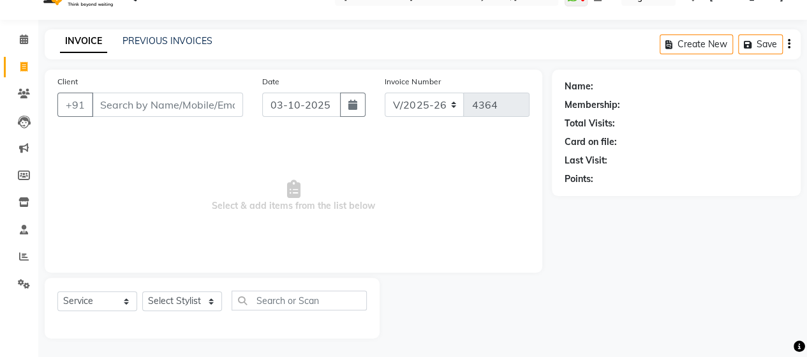
click at [121, 98] on input "Client" at bounding box center [167, 105] width 151 height 24
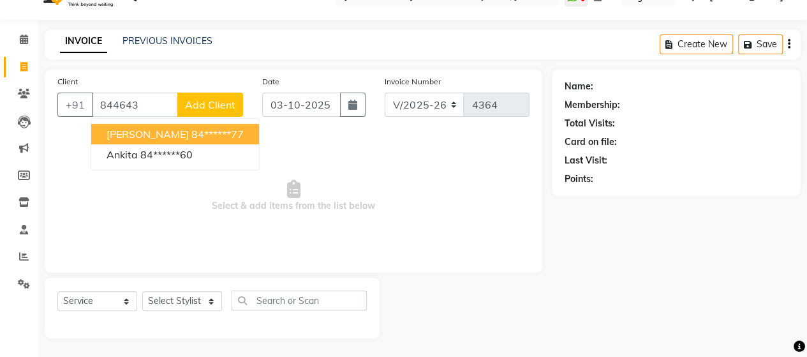
click at [191, 130] on ngb-highlight "84******77" at bounding box center [217, 134] width 52 height 13
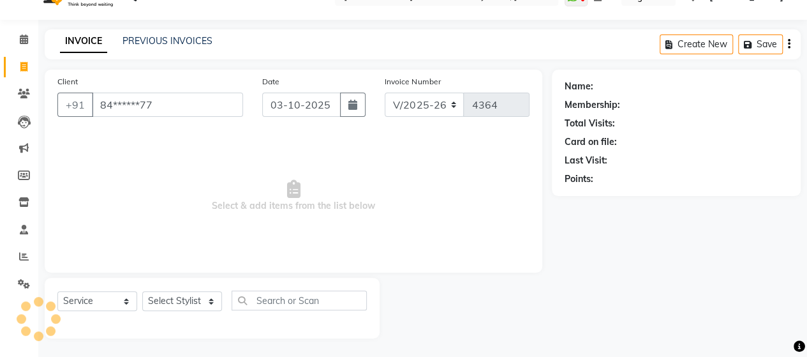
type input "84******77"
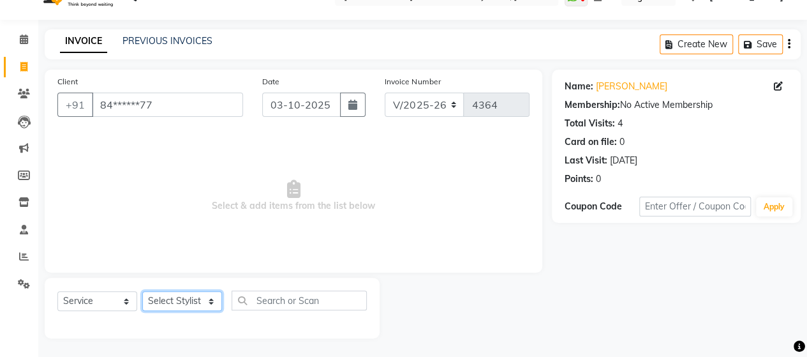
click at [191, 301] on select "Select Stylist Admin Datta Durga [PERSON_NAME] [PERSON_NAME] [PERSON_NAME] Rohit" at bounding box center [182, 301] width 80 height 20
select select "48826"
click at [142, 291] on select "Select Stylist Admin Datta Durga [PERSON_NAME] [PERSON_NAME] [PERSON_NAME] Rohit" at bounding box center [182, 301] width 80 height 20
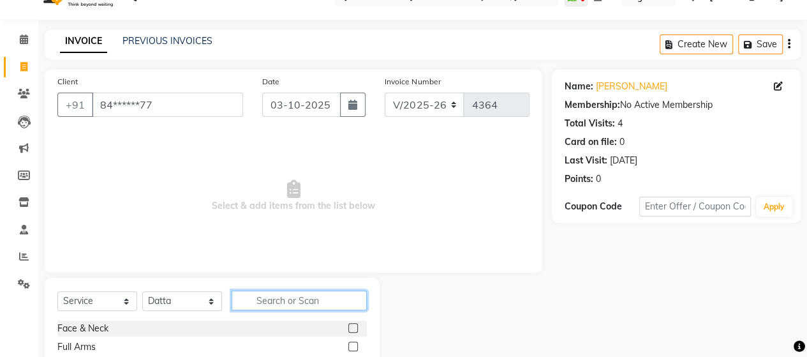
click at [255, 295] on input "text" at bounding box center [299, 300] width 135 height 20
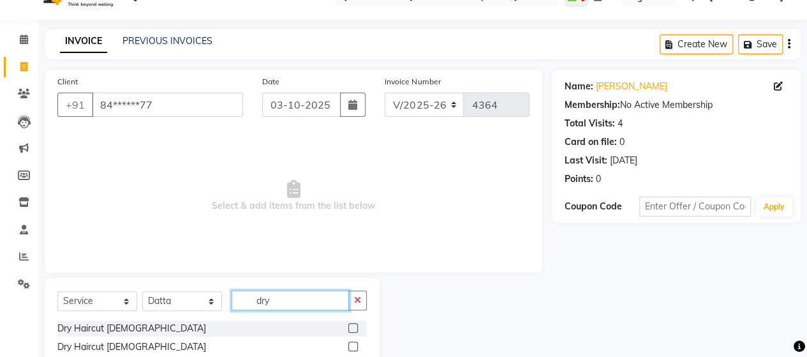
type input "dry"
click at [354, 344] on label at bounding box center [353, 346] width 10 height 10
click at [354, 344] on input "checkbox" at bounding box center [352, 347] width 8 height 8
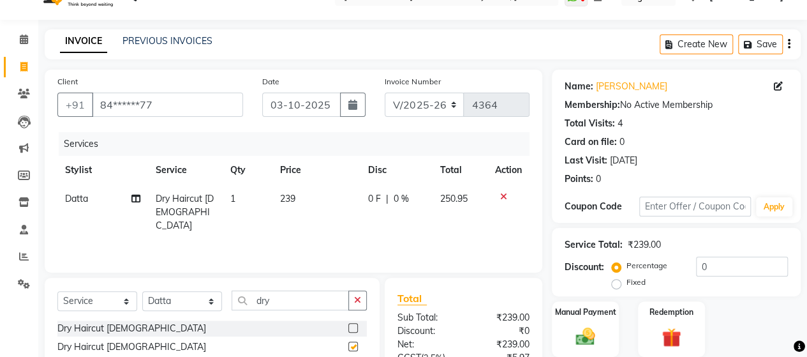
checkbox input "false"
drag, startPoint x: 623, startPoint y: 322, endPoint x: 578, endPoint y: 323, distance: 44.7
click at [578, 323] on div "Manual Payment Redemption" at bounding box center [676, 329] width 268 height 56
click at [578, 323] on div "Manual Payment" at bounding box center [586, 329] width 70 height 58
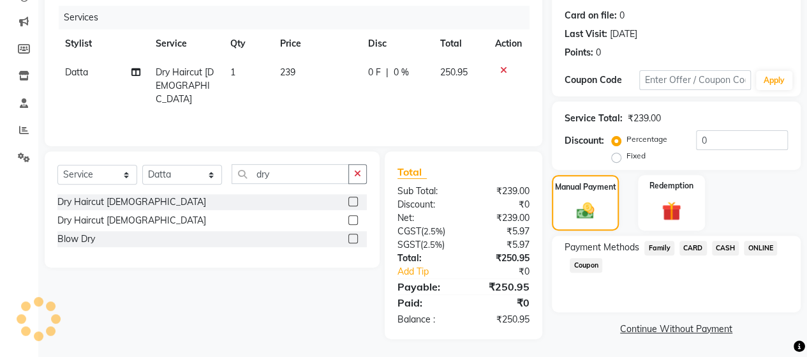
click at [754, 246] on span "ONLINE" at bounding box center [760, 248] width 33 height 15
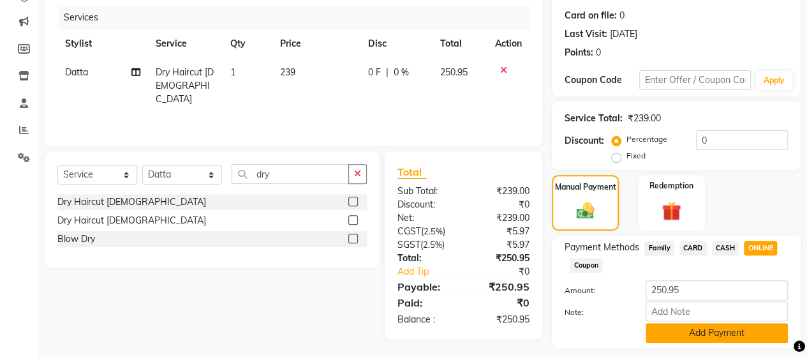
click at [718, 328] on button "Add Payment" at bounding box center [717, 333] width 142 height 20
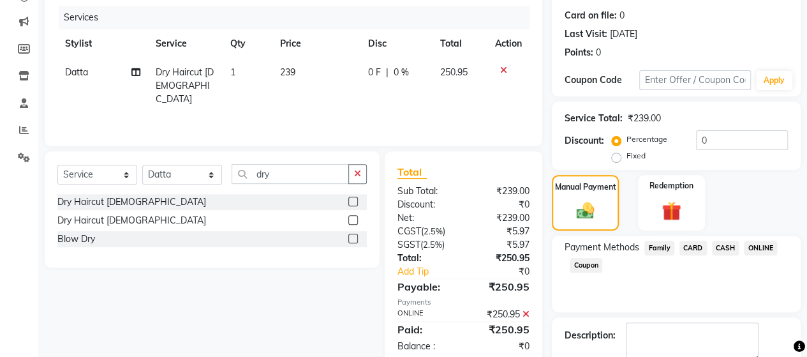
scroll to position [223, 0]
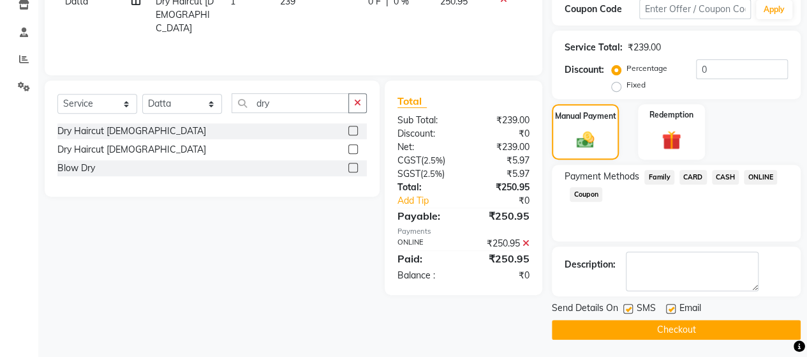
click at [734, 328] on button "Checkout" at bounding box center [676, 330] width 249 height 20
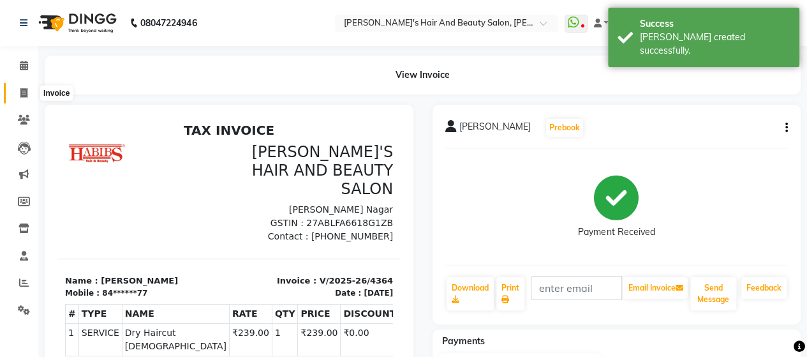
click at [20, 96] on icon at bounding box center [23, 93] width 7 height 10
select select "6429"
select select "service"
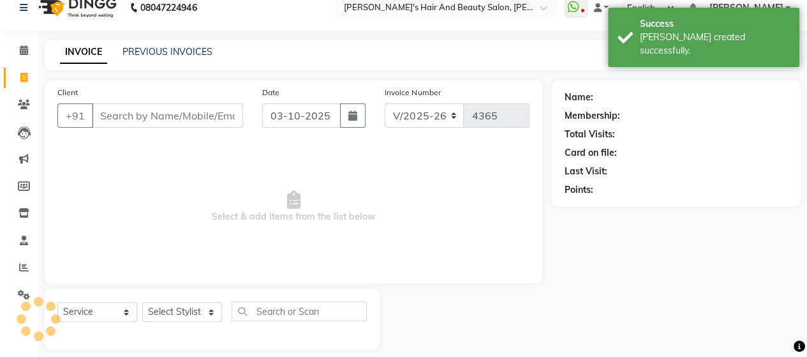
scroll to position [26, 0]
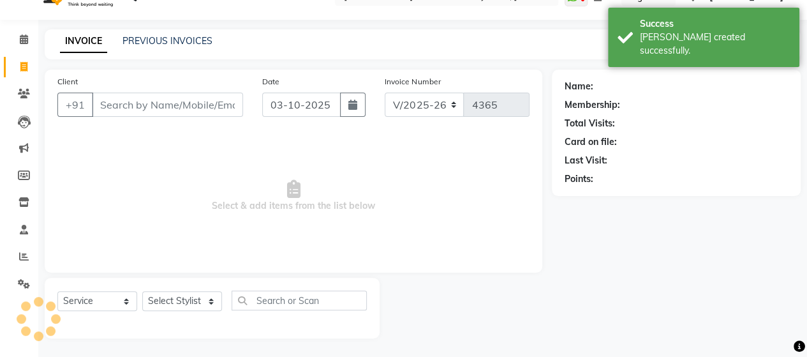
click at [121, 107] on input "Client" at bounding box center [167, 105] width 151 height 24
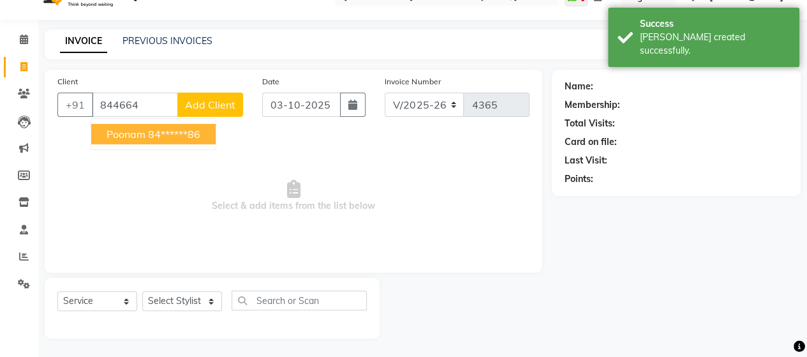
click at [138, 131] on span "poonam" at bounding box center [126, 134] width 39 height 13
type input "84******86"
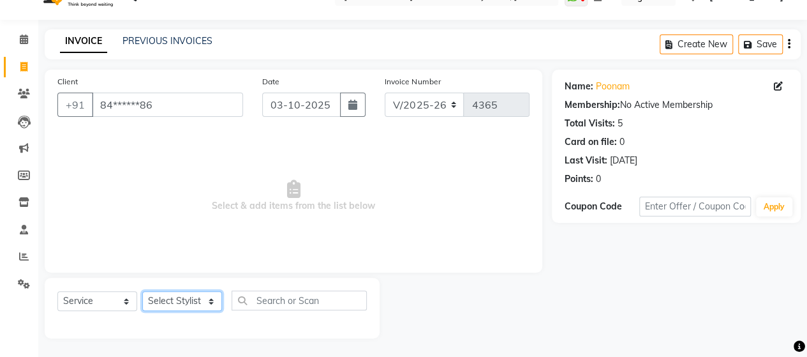
click at [185, 302] on select "Select Stylist Admin Datta Durga [PERSON_NAME] [PERSON_NAME] [PERSON_NAME] Rohit" at bounding box center [182, 301] width 80 height 20
select select "48829"
click at [142, 291] on select "Select Stylist Admin Datta Durga [PERSON_NAME] [PERSON_NAME] [PERSON_NAME] Rohit" at bounding box center [182, 301] width 80 height 20
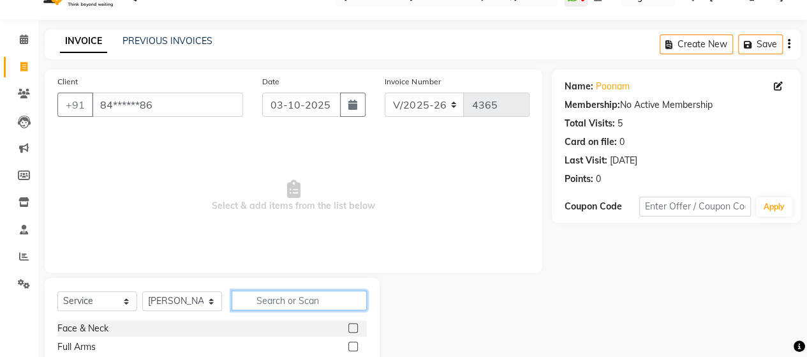
click at [291, 302] on input "text" at bounding box center [299, 300] width 135 height 20
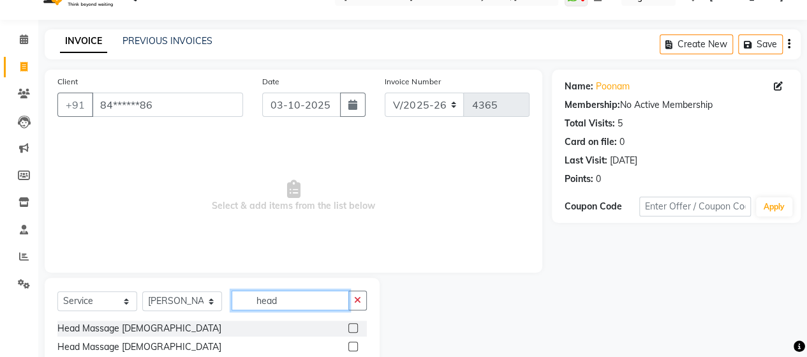
type input "head"
click at [353, 329] on label at bounding box center [353, 328] width 10 height 10
click at [353, 329] on input "checkbox" at bounding box center [352, 328] width 8 height 8
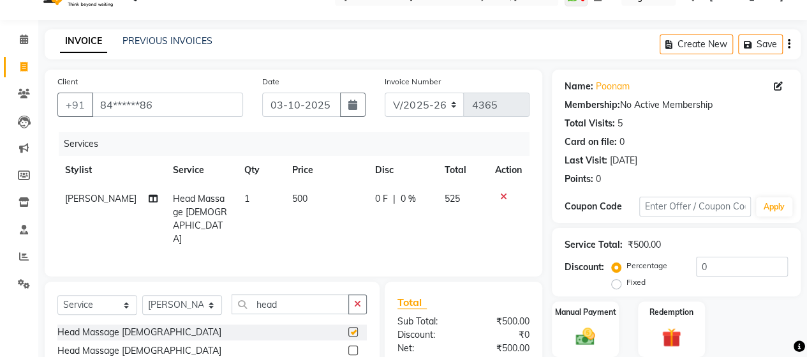
checkbox input "false"
click at [297, 206] on td "500" at bounding box center [326, 218] width 83 height 69
select select "48829"
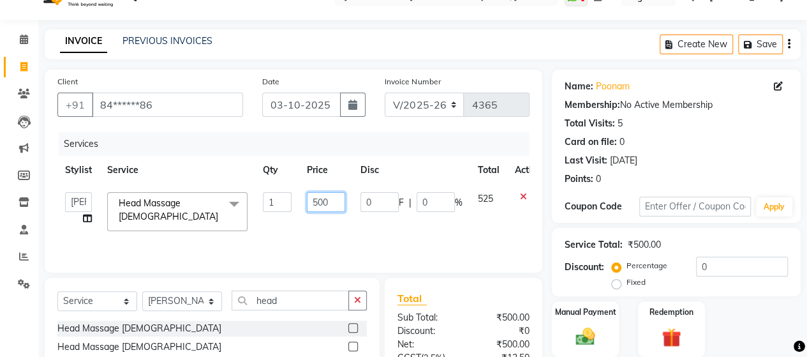
click at [319, 203] on input "500" at bounding box center [326, 202] width 38 height 20
type input "400"
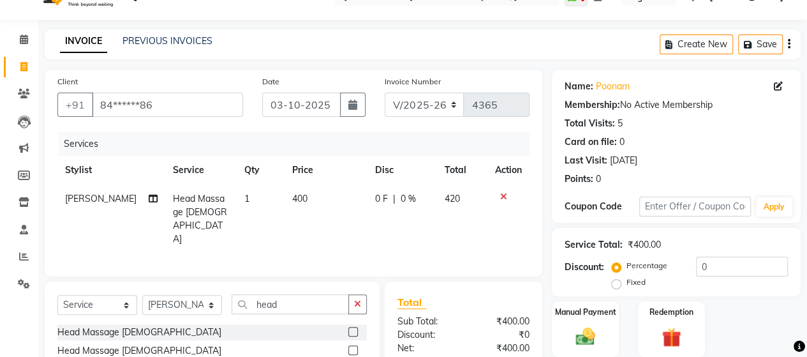
click at [323, 226] on div "Services Stylist Service Qty Price Disc Total Action [PERSON_NAME] Head Massage…" at bounding box center [293, 197] width 472 height 131
click at [558, 331] on div "Manual Payment" at bounding box center [586, 329] width 70 height 58
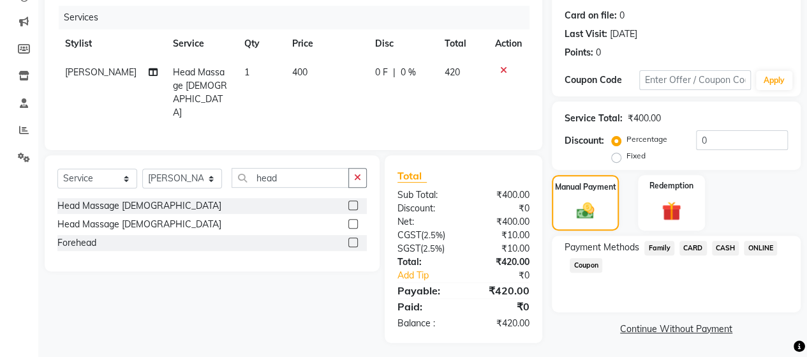
click at [754, 246] on span "ONLINE" at bounding box center [760, 248] width 33 height 15
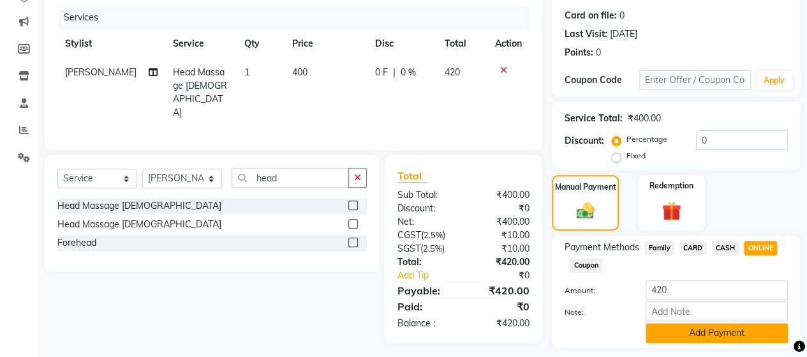
click at [721, 332] on button "Add Payment" at bounding box center [717, 333] width 142 height 20
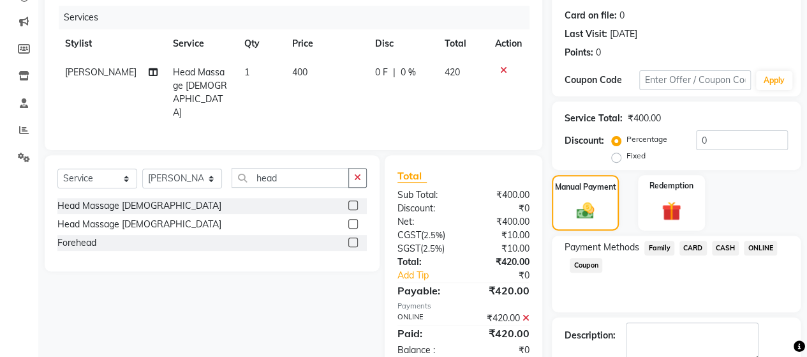
scroll to position [223, 0]
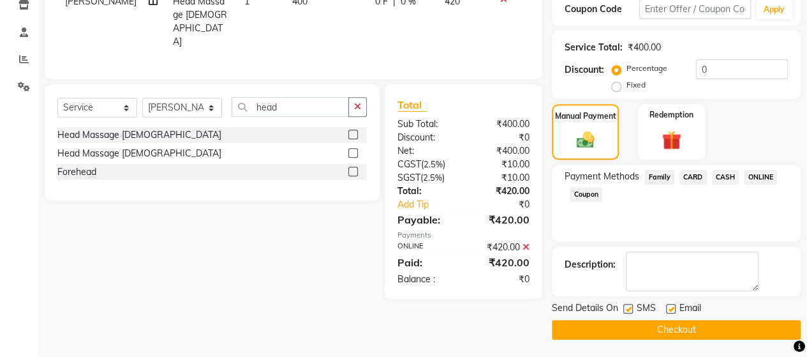
click at [738, 323] on button "Checkout" at bounding box center [676, 330] width 249 height 20
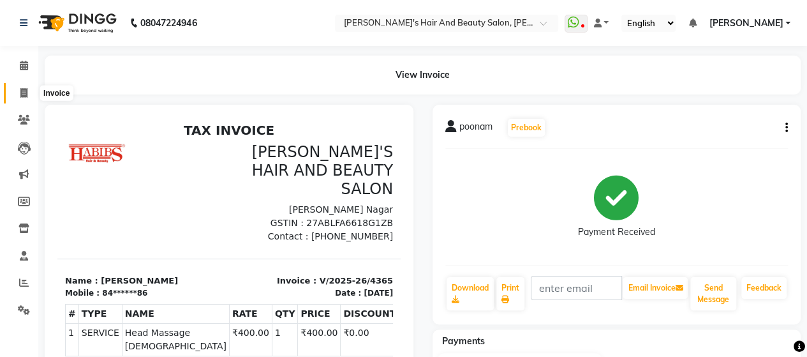
click at [19, 99] on span at bounding box center [24, 93] width 22 height 15
select select "6429"
select select "service"
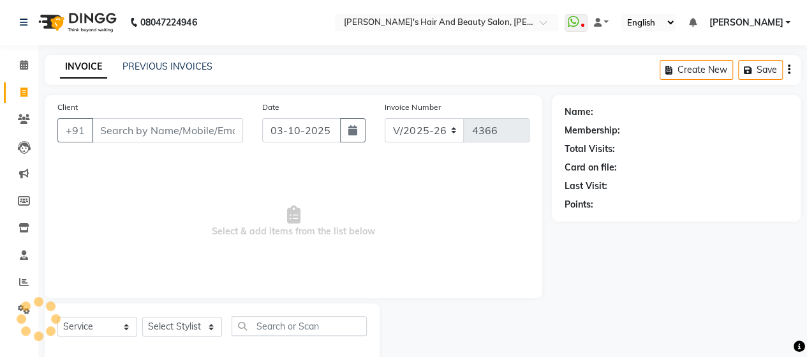
scroll to position [26, 0]
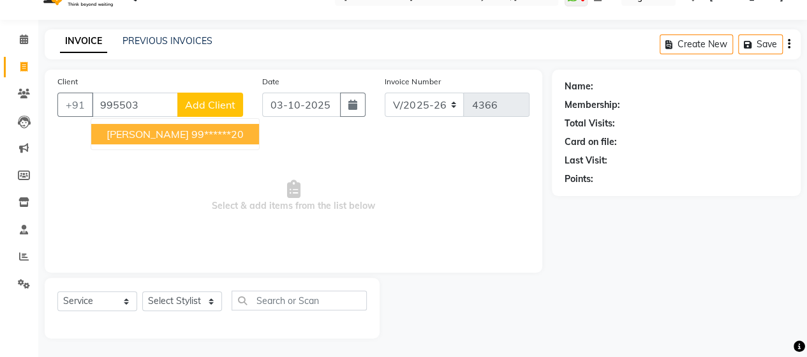
click at [191, 137] on ngb-highlight "99******20" at bounding box center [217, 134] width 52 height 13
type input "99******20"
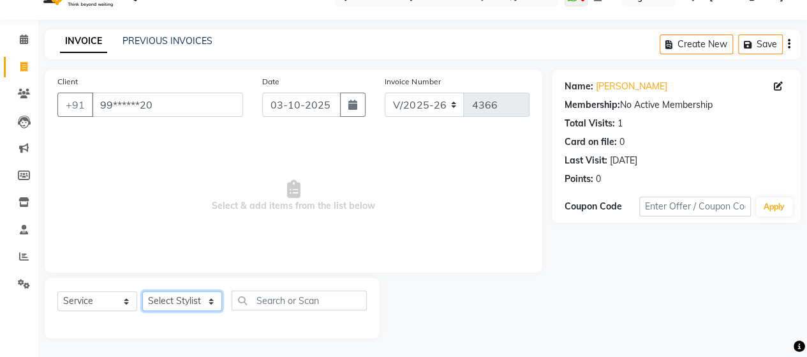
click at [199, 299] on select "Select Stylist Admin Datta Durga [PERSON_NAME] [PERSON_NAME] [PERSON_NAME] Rohit" at bounding box center [182, 301] width 80 height 20
select select "58673"
click at [142, 291] on select "Select Stylist Admin Datta Durga [PERSON_NAME] [PERSON_NAME] [PERSON_NAME] Rohit" at bounding box center [182, 301] width 80 height 20
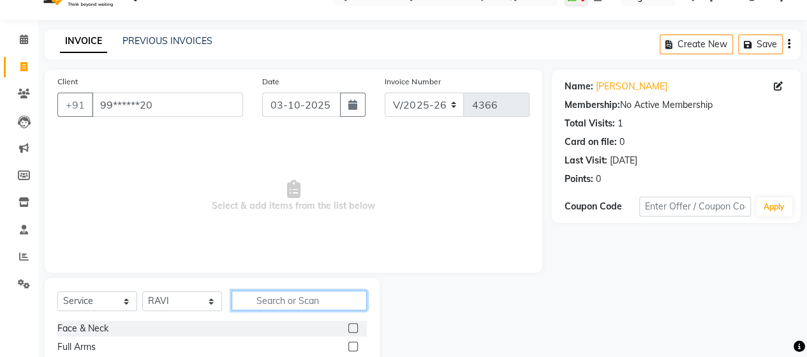
click at [285, 298] on input "text" at bounding box center [299, 300] width 135 height 20
type input "boy"
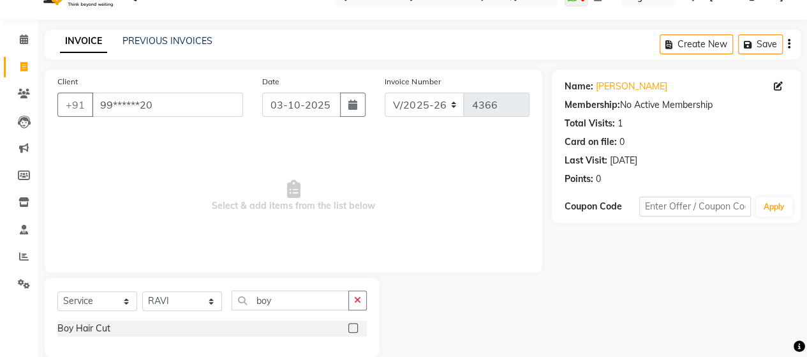
click at [354, 325] on label at bounding box center [353, 328] width 10 height 10
click at [354, 325] on input "checkbox" at bounding box center [352, 328] width 8 height 8
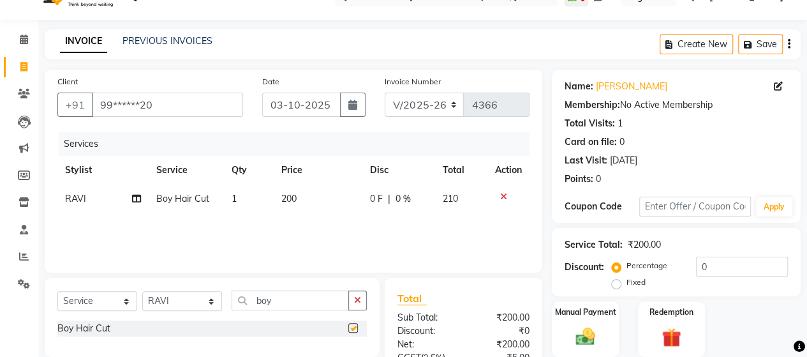
checkbox input "false"
click at [302, 204] on td "200" at bounding box center [318, 198] width 89 height 29
select select "58673"
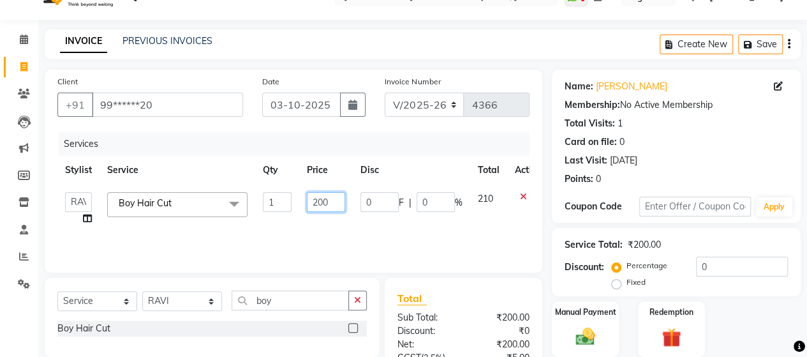
click at [327, 201] on input "200" at bounding box center [326, 202] width 38 height 20
type input "239"
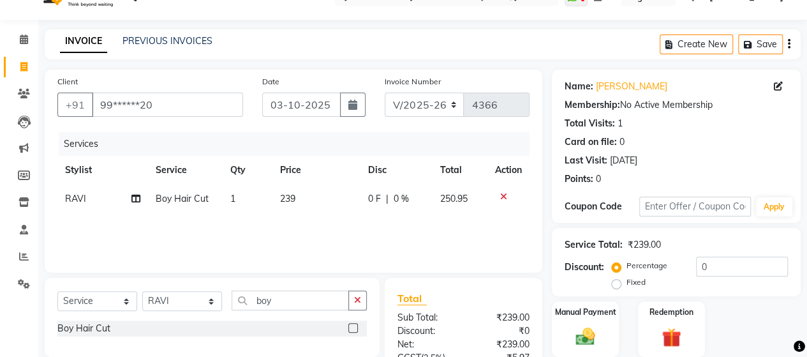
click at [334, 218] on div "Services Stylist Service Qty Price Disc Total Action RAVI Boy Hair Cut 1 239 0 …" at bounding box center [293, 196] width 472 height 128
click at [605, 338] on div "Manual Payment" at bounding box center [586, 329] width 70 height 58
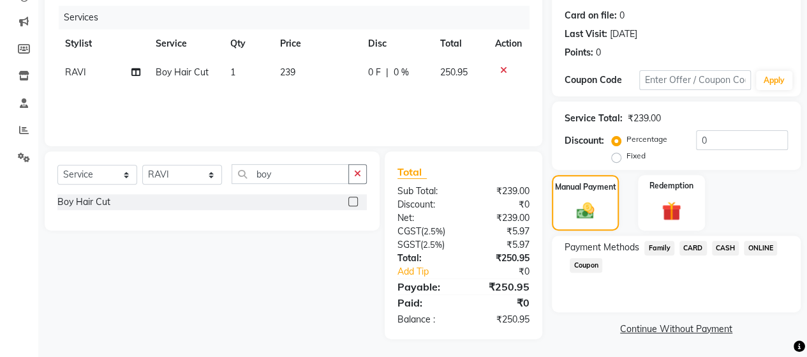
click at [760, 249] on span "ONLINE" at bounding box center [760, 248] width 33 height 15
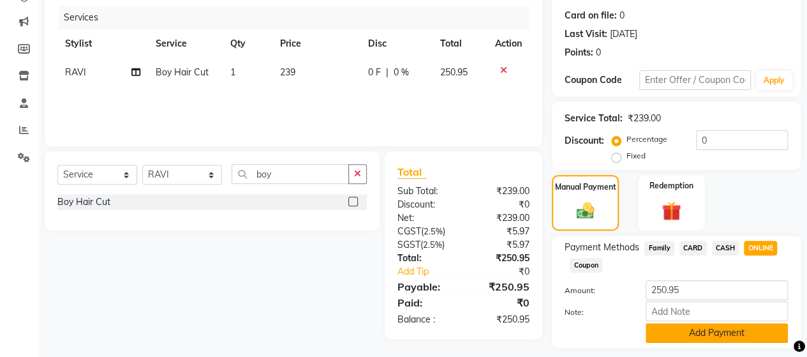
click at [709, 332] on button "Add Payment" at bounding box center [717, 333] width 142 height 20
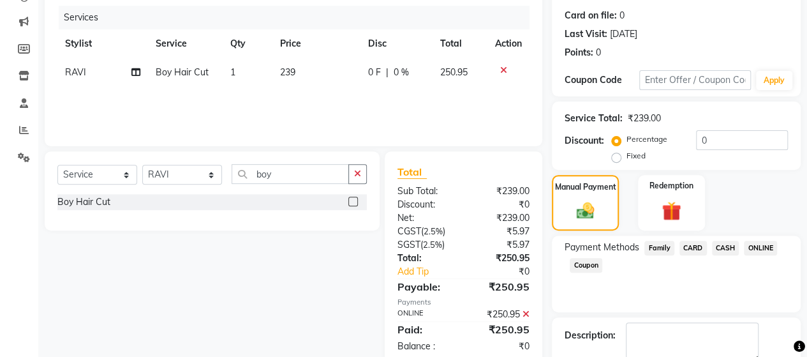
scroll to position [223, 0]
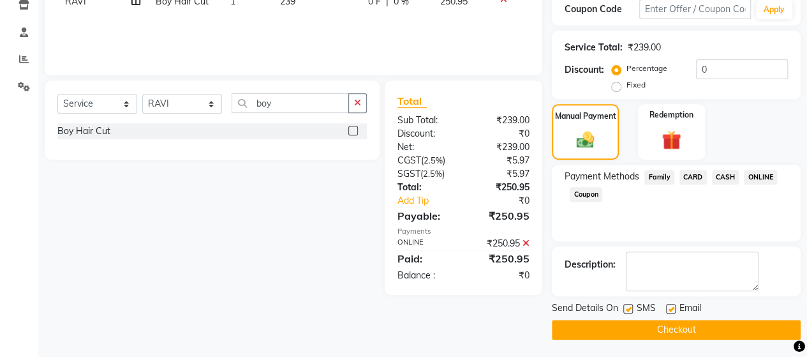
click at [738, 331] on button "Checkout" at bounding box center [676, 330] width 249 height 20
